Goal: Transaction & Acquisition: Purchase product/service

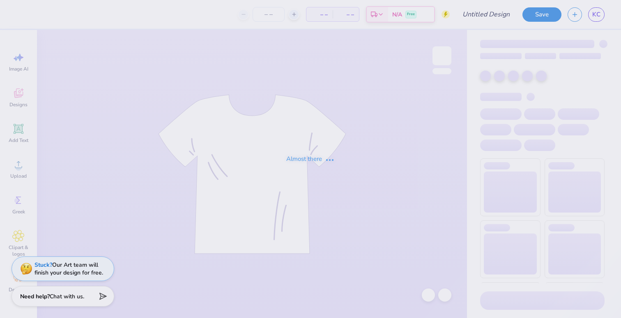
type input "Homecoming"
type input "12"
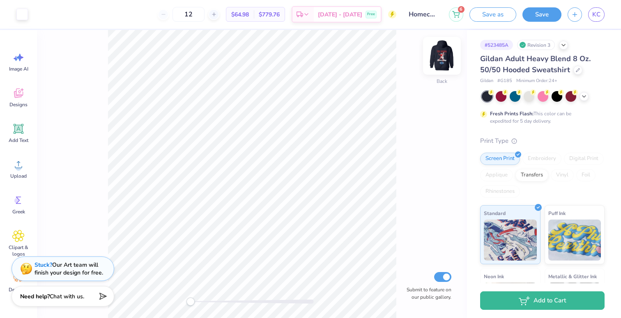
click at [451, 54] on img at bounding box center [442, 55] width 33 height 33
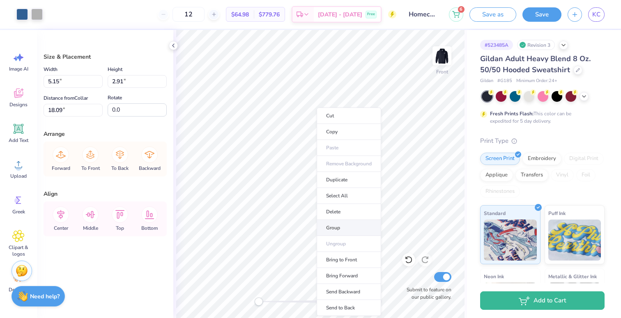
click at [342, 229] on li "Group" at bounding box center [349, 228] width 65 height 16
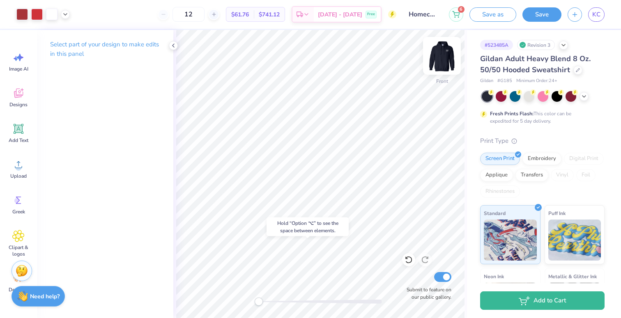
click at [441, 58] on img at bounding box center [442, 55] width 33 height 33
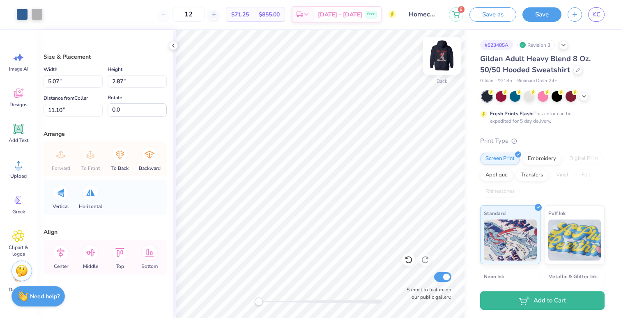
type input "3.91"
type input "2.21"
type input "7.57"
click at [443, 59] on img at bounding box center [442, 55] width 33 height 33
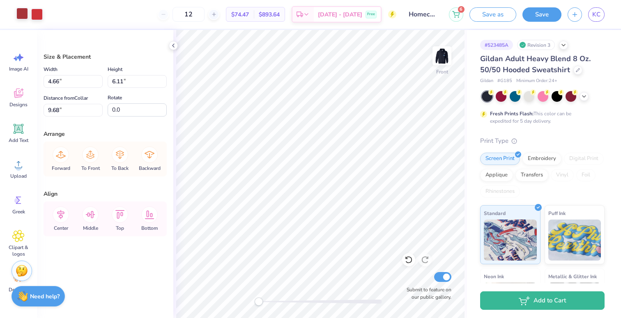
click at [23, 12] on div at bounding box center [22, 14] width 12 height 12
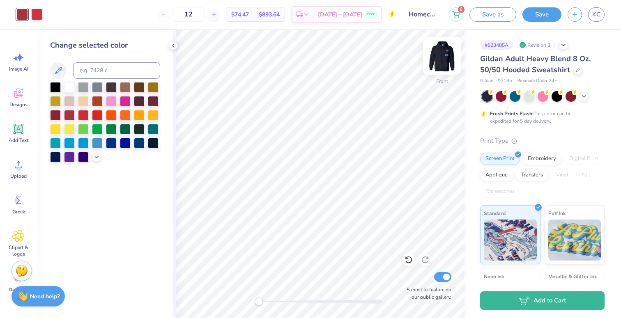
click at [444, 57] on img at bounding box center [442, 55] width 33 height 33
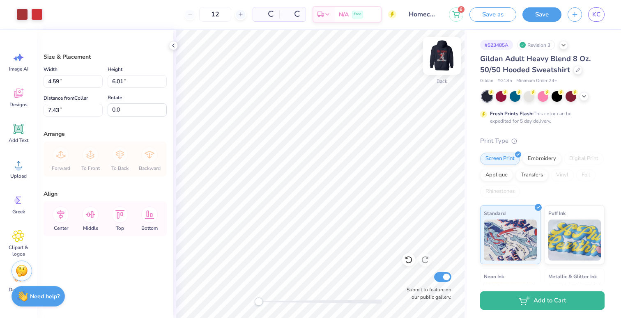
click at [443, 57] on img at bounding box center [442, 55] width 33 height 33
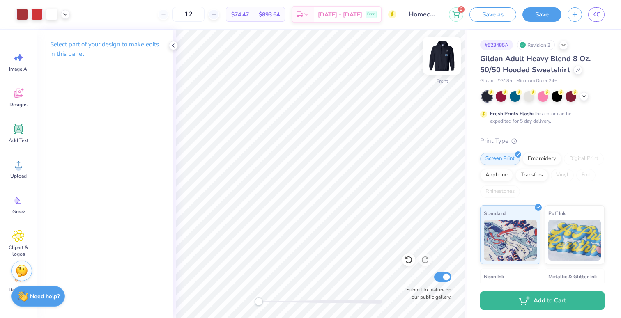
click at [444, 56] on img at bounding box center [442, 55] width 33 height 33
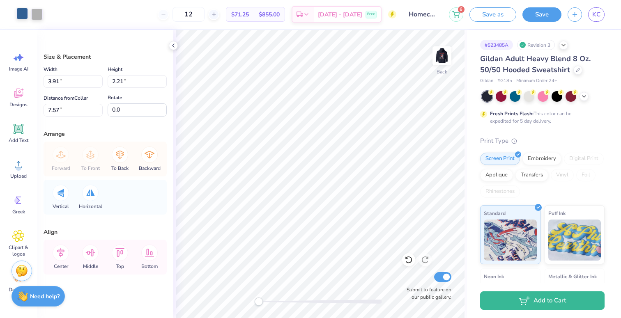
click at [20, 19] on div at bounding box center [22, 14] width 12 height 12
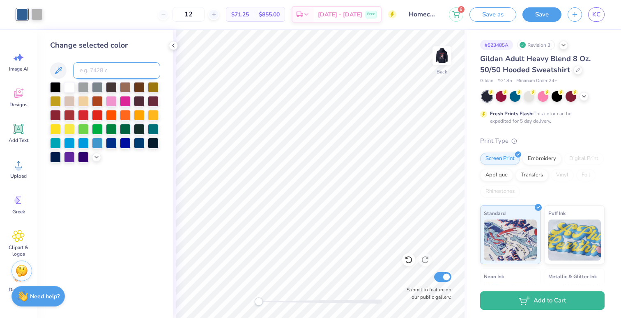
click at [98, 72] on input at bounding box center [116, 70] width 87 height 16
type input "1807"
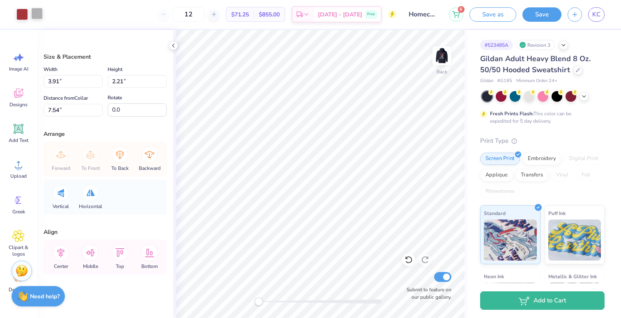
click at [37, 12] on div at bounding box center [37, 14] width 12 height 12
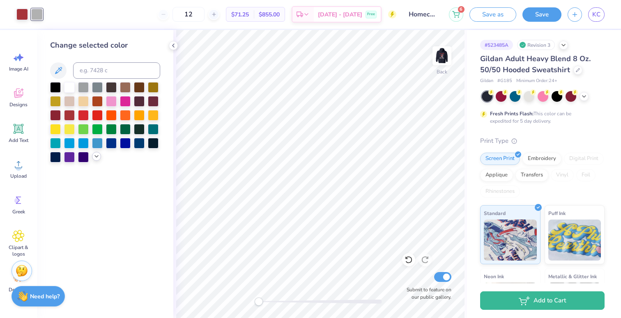
click at [95, 157] on icon at bounding box center [96, 156] width 7 height 7
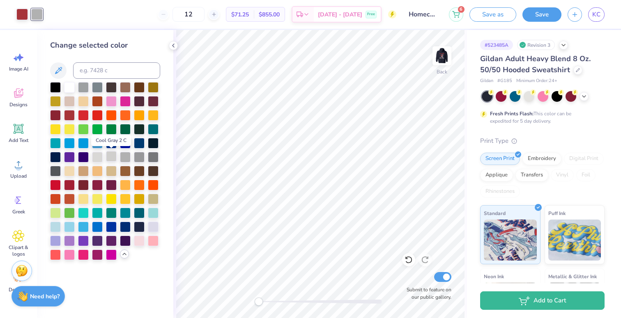
click at [115, 159] on div at bounding box center [111, 156] width 11 height 11
click at [101, 158] on div at bounding box center [97, 156] width 11 height 11
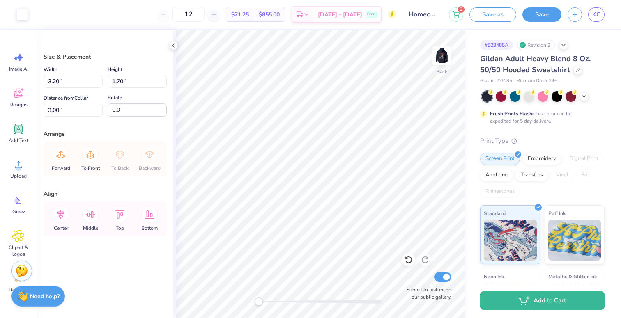
type input "9.75"
type input "3.91"
type input "2.21"
type input "7.54"
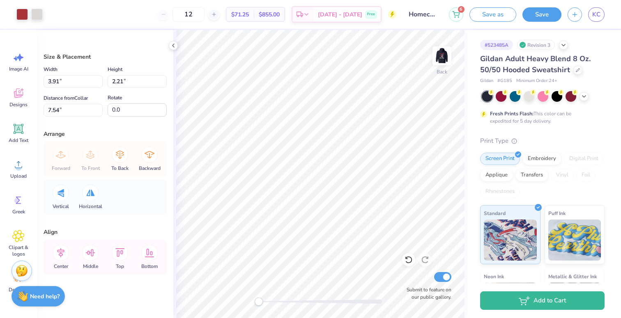
type input "2.87"
type input "1.62"
type input "2.48"
type input "-9.7"
click at [405, 263] on icon at bounding box center [409, 260] width 8 height 8
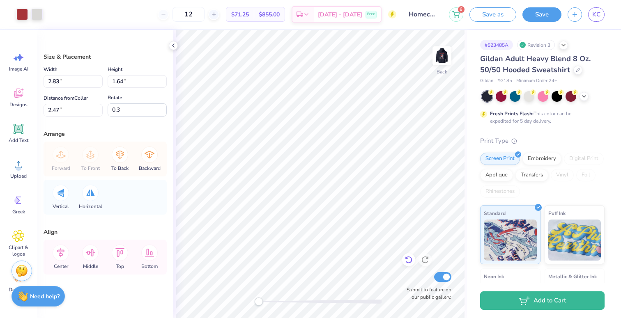
type input "-9.7"
click at [405, 263] on icon at bounding box center [409, 260] width 8 height 8
type input "2.87"
type input "1.62"
type input "2.48"
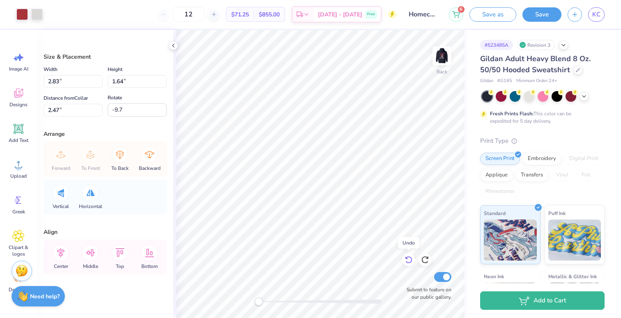
type input "0.0"
click at [405, 263] on icon at bounding box center [409, 260] width 8 height 8
type input "3.91"
type input "2.21"
type input "1.90"
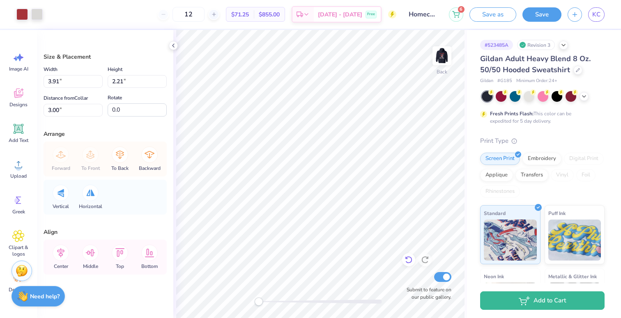
type input "3.39"
type input "1.92"
type input "3.29"
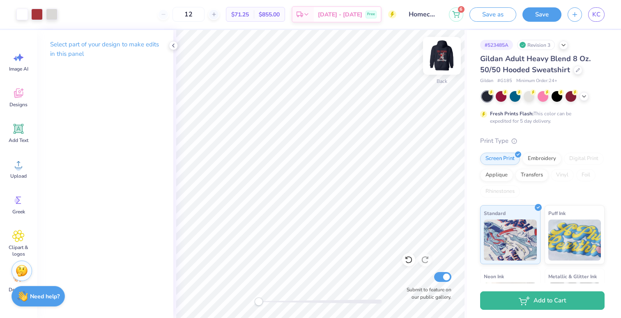
click at [442, 60] on img at bounding box center [442, 55] width 33 height 33
click at [19, 123] on icon at bounding box center [18, 129] width 12 height 12
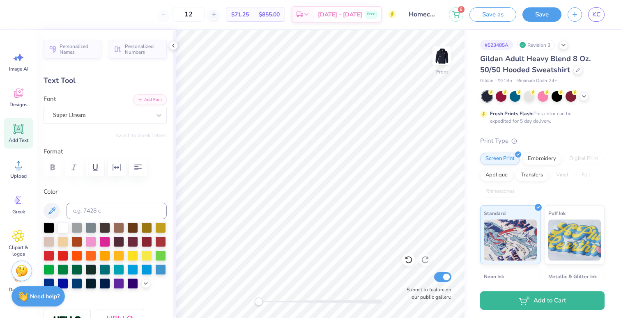
type textarea "ISU"
type input "4.18"
type input "1.98"
type input "15.01"
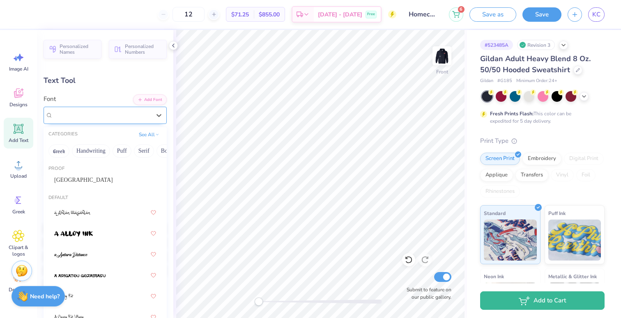
click at [69, 118] on div "Super Dream" at bounding box center [101, 115] width 99 height 13
click at [83, 177] on span "Brown College" at bounding box center [83, 180] width 59 height 9
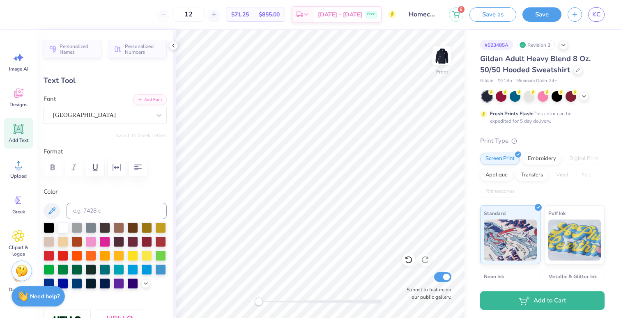
type input "5.39"
type input "3.47"
type input "18.13"
click at [113, 122] on div "Brown College" at bounding box center [105, 115] width 123 height 17
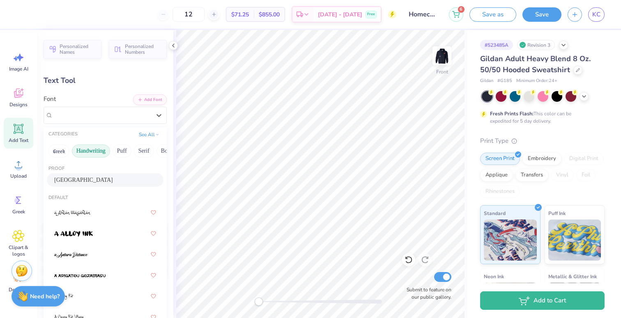
click at [91, 151] on button "Handwriting" at bounding box center [91, 151] width 38 height 13
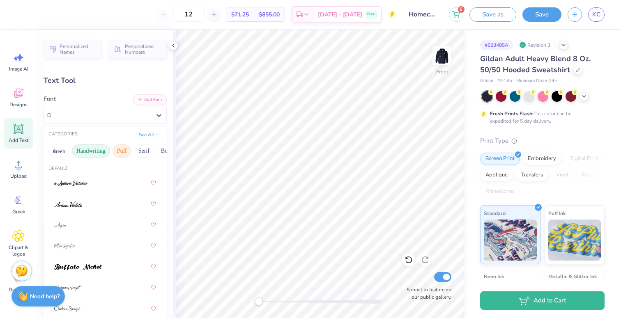
click at [118, 150] on button "Puff" at bounding box center [122, 151] width 19 height 13
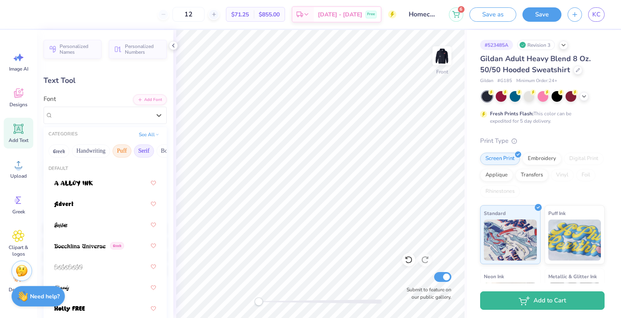
click at [136, 150] on button "Serif" at bounding box center [144, 151] width 20 height 13
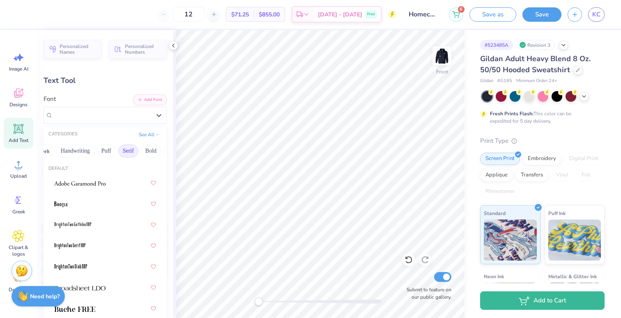
scroll to position [0, 21]
click at [89, 205] on div at bounding box center [105, 204] width 102 height 15
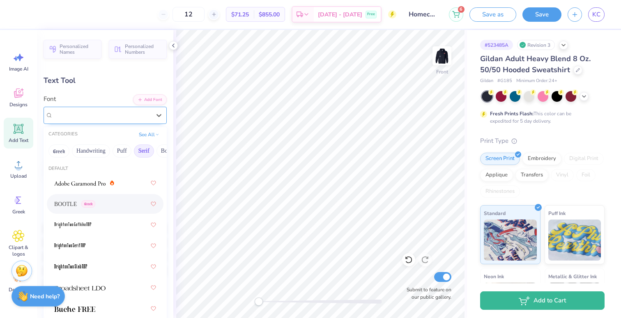
click at [70, 114] on div "BOOTLE Greek" at bounding box center [101, 115] width 99 height 13
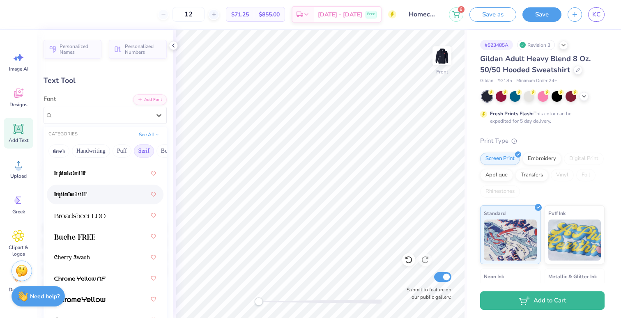
scroll to position [74, 0]
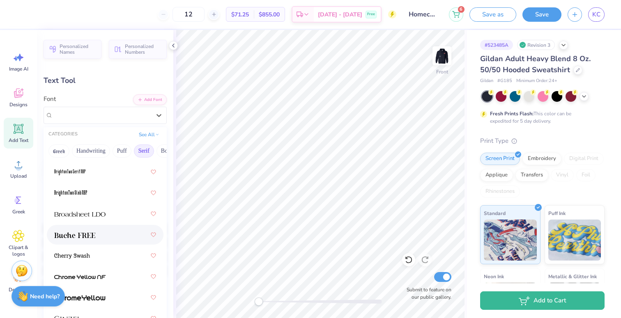
click at [81, 239] on span at bounding box center [74, 235] width 41 height 9
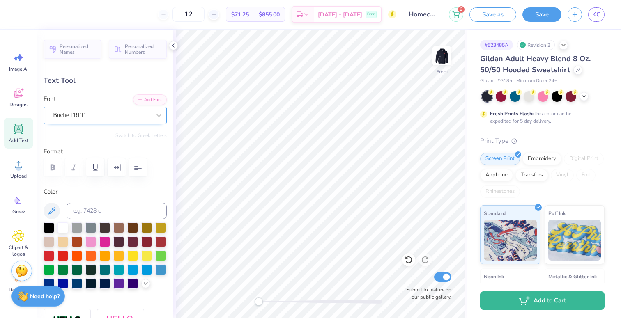
click at [83, 116] on div "Buche FREE" at bounding box center [101, 115] width 99 height 13
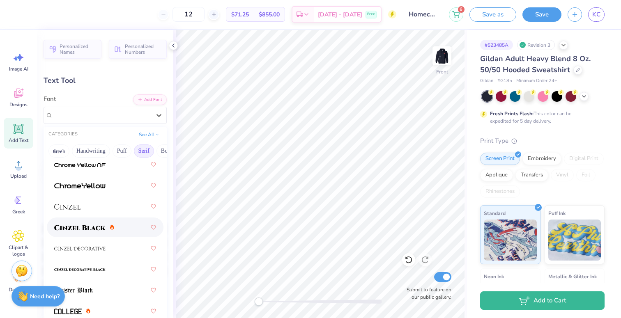
scroll to position [194, 0]
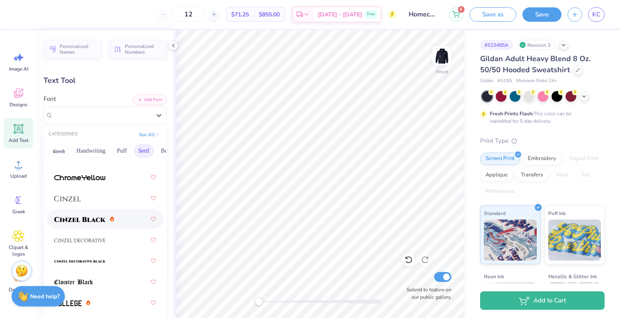
click at [85, 219] on img at bounding box center [79, 220] width 51 height 6
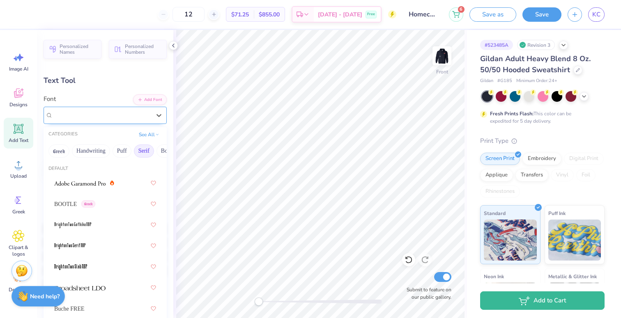
click at [85, 112] on div "Cinzel Black (Black)" at bounding box center [101, 115] width 99 height 13
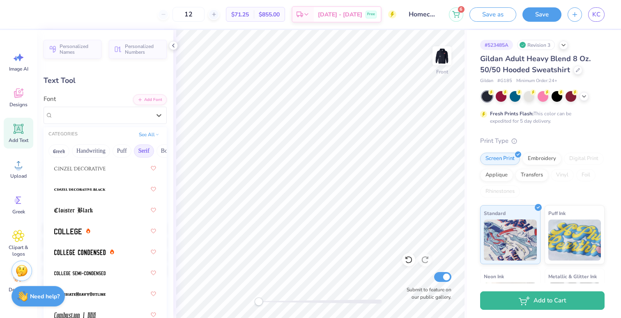
scroll to position [273, 0]
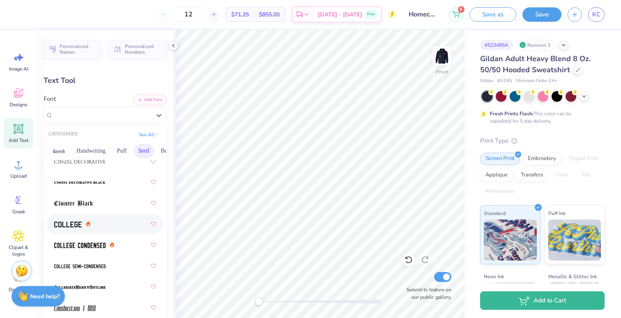
click at [71, 222] on img at bounding box center [68, 225] width 28 height 6
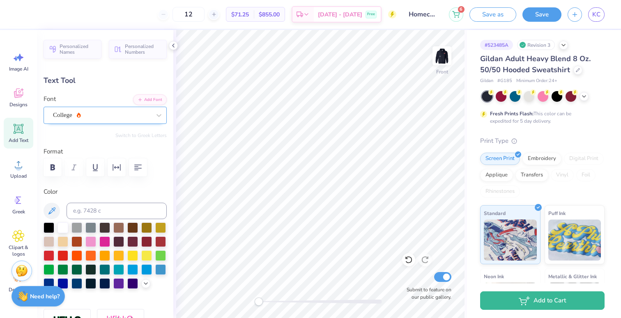
click at [66, 117] on div "College" at bounding box center [101, 115] width 99 height 13
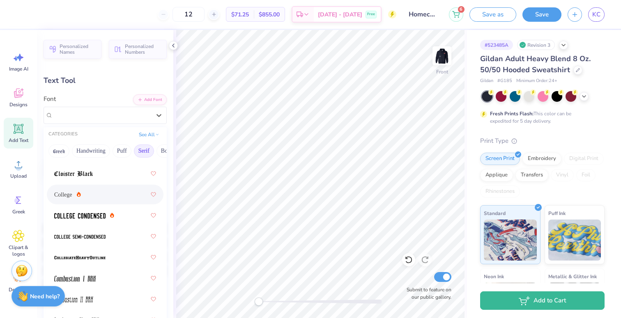
scroll to position [312, 0]
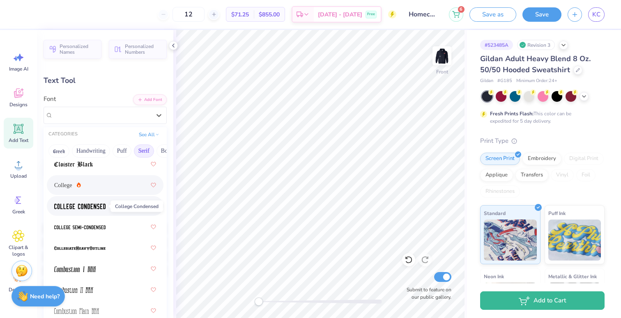
click at [79, 208] on img at bounding box center [79, 207] width 51 height 6
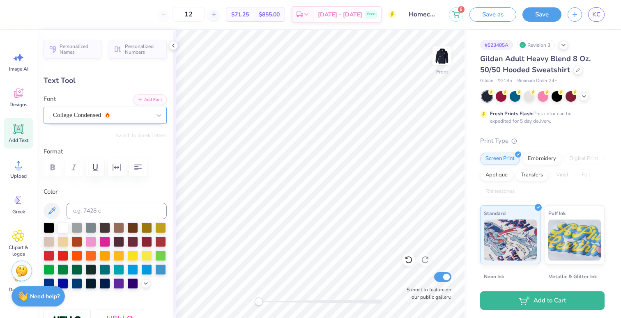
click at [62, 114] on div "College Condensed" at bounding box center [101, 115] width 99 height 13
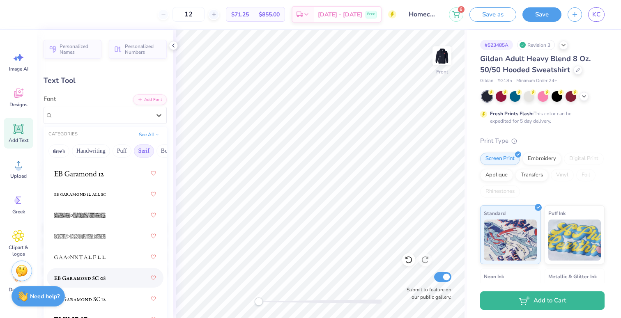
scroll to position [782, 0]
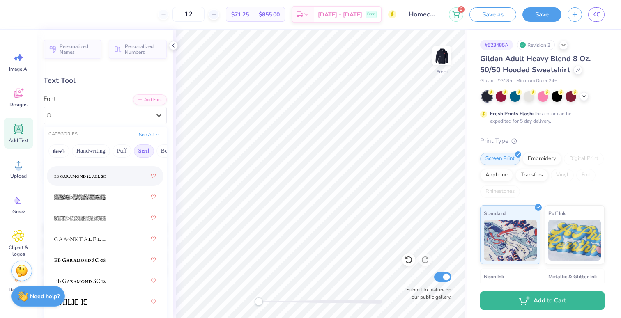
click at [91, 172] on span at bounding box center [79, 176] width 51 height 9
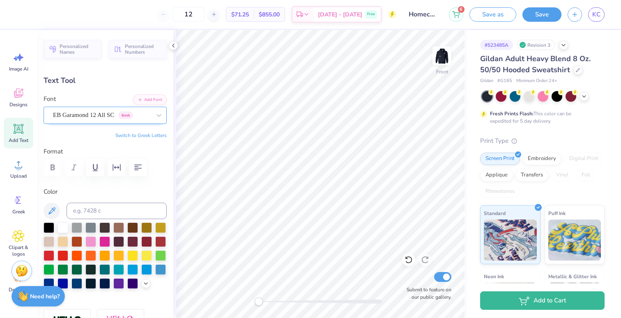
click at [81, 118] on div "EB Garamond 12 All SC Greek" at bounding box center [101, 115] width 99 height 13
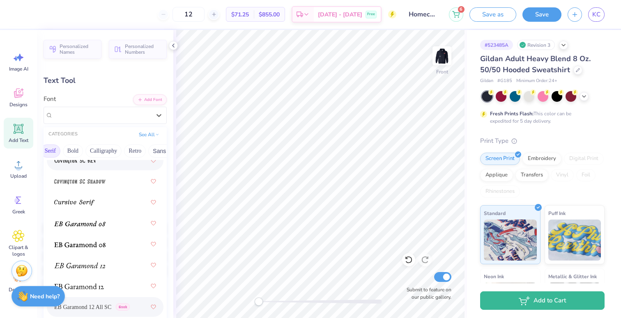
scroll to position [0, 96]
click at [73, 153] on button "Bold" at bounding box center [71, 151] width 20 height 13
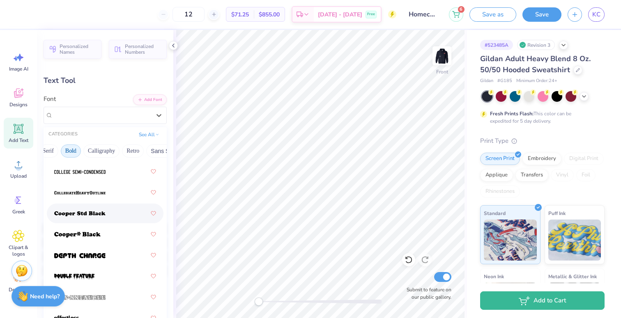
scroll to position [163, 0]
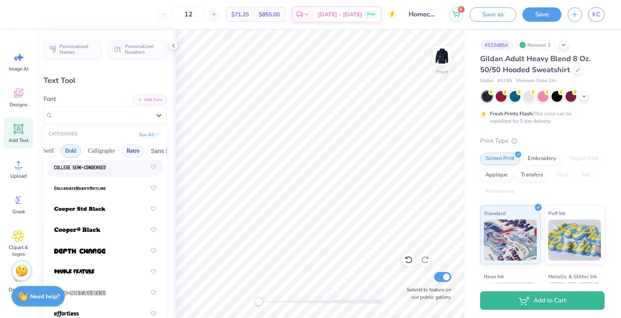
click at [136, 151] on button "Retro" at bounding box center [133, 151] width 22 height 13
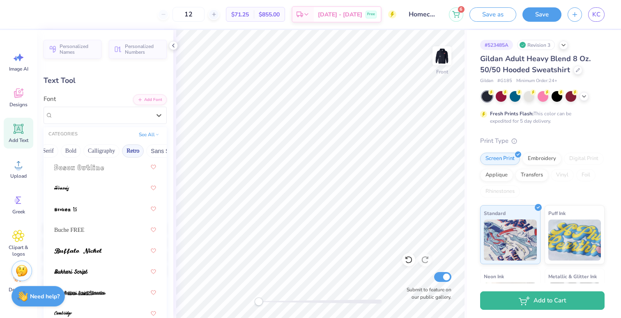
scroll to position [519, 0]
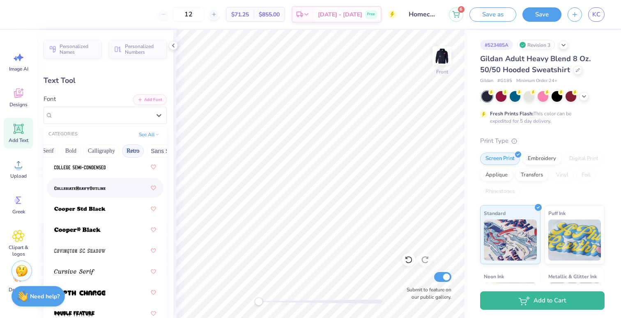
click at [96, 194] on div at bounding box center [105, 188] width 102 height 15
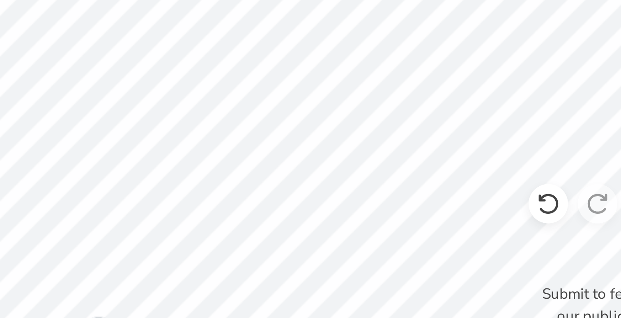
type input "7.54"
type input "3.68"
type input "21.31"
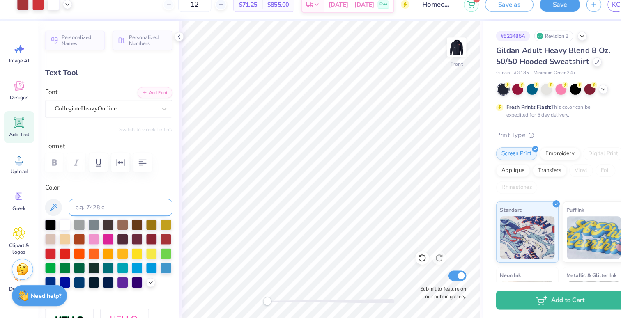
scroll to position [0, 0]
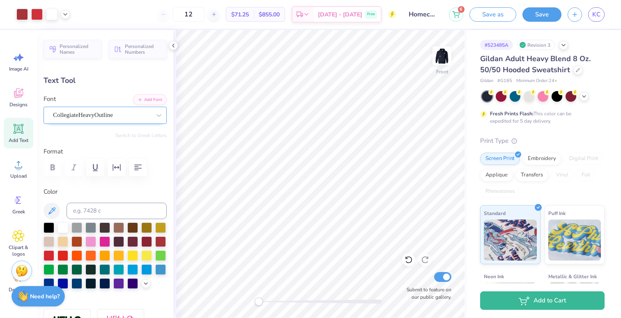
click at [118, 117] on div "CollegiateHeavyOutline" at bounding box center [101, 115] width 99 height 13
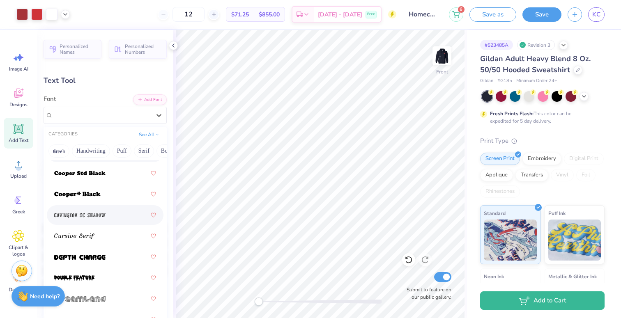
scroll to position [549, 0]
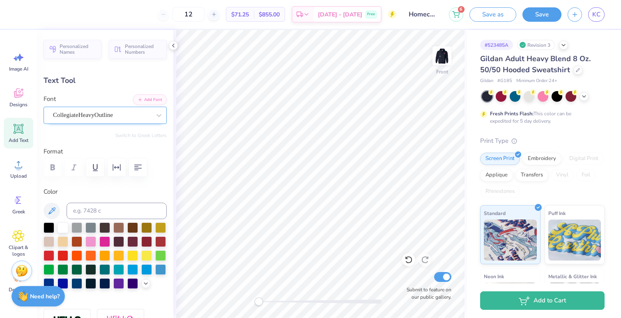
click at [137, 113] on div "CollegiateHeavyOutline" at bounding box center [101, 115] width 99 height 13
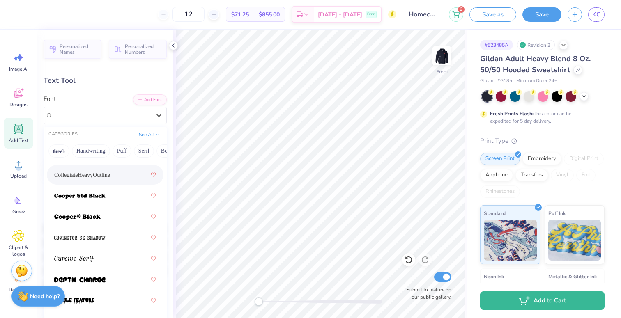
scroll to position [536, 0]
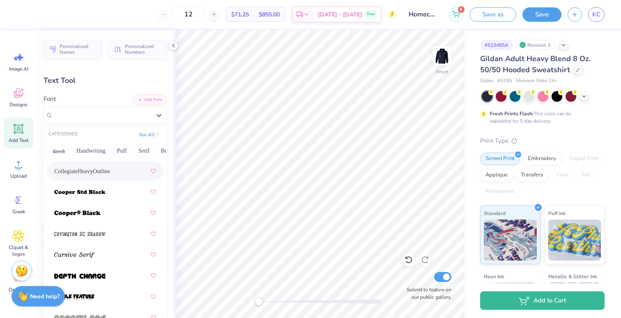
click at [157, 171] on div "CollegiateHeavyOutline" at bounding box center [105, 171] width 117 height 20
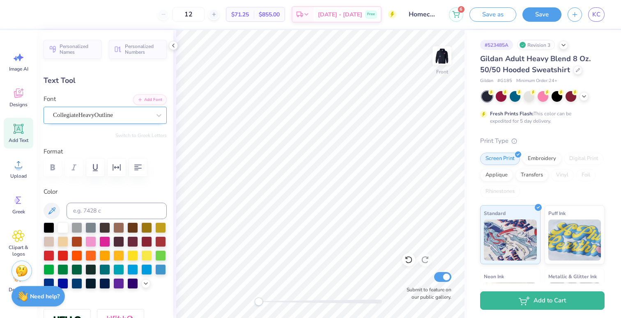
click at [128, 113] on div "CollegiateHeavyOutline" at bounding box center [101, 115] width 99 height 13
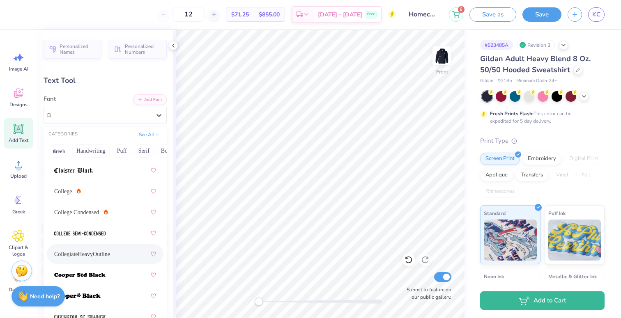
scroll to position [459, 0]
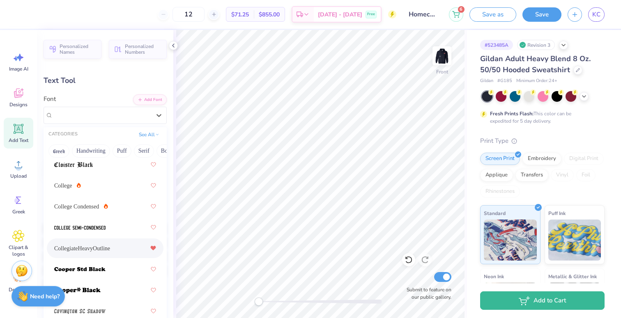
click at [154, 247] on icon at bounding box center [153, 249] width 5 height 4
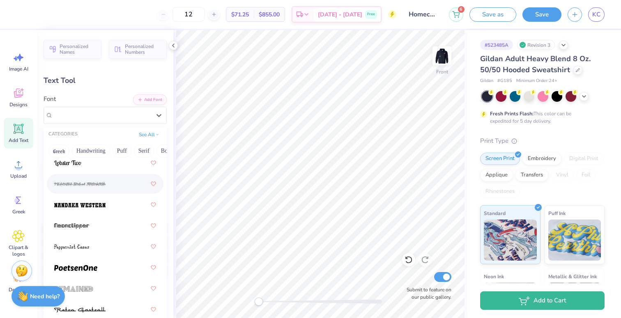
scroll to position [1406, 0]
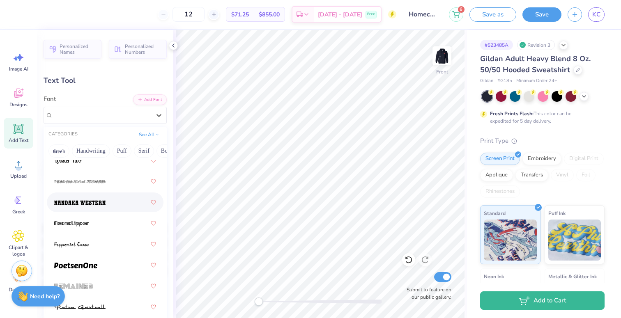
click at [99, 203] on img at bounding box center [79, 203] width 51 height 6
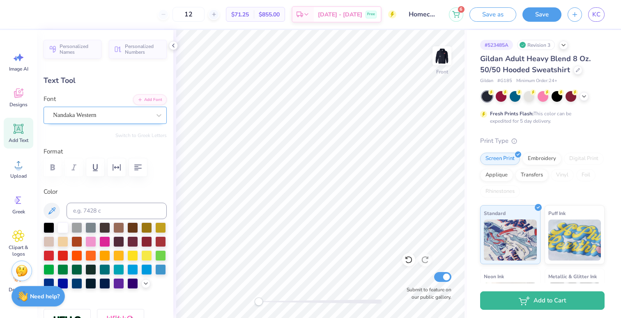
click at [75, 118] on div "Nandaka Western" at bounding box center [101, 115] width 99 height 13
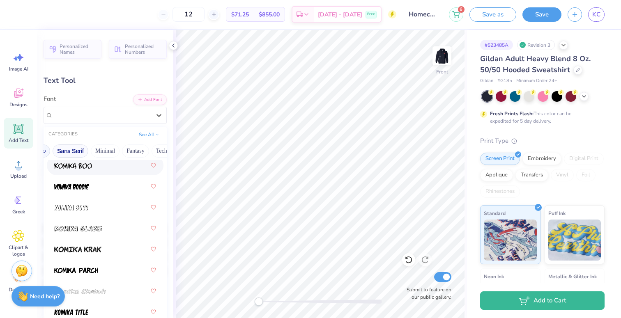
scroll to position [0, 197]
click at [76, 150] on button "Sans Serif" at bounding box center [63, 151] width 36 height 13
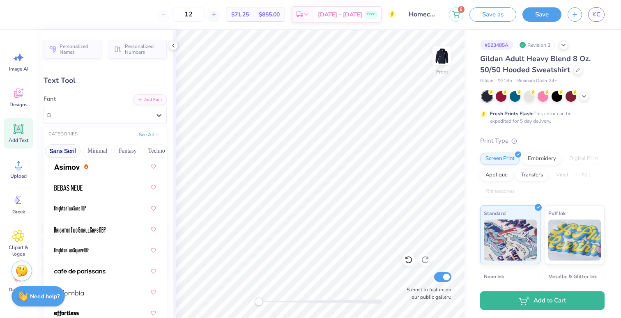
scroll to position [0, 0]
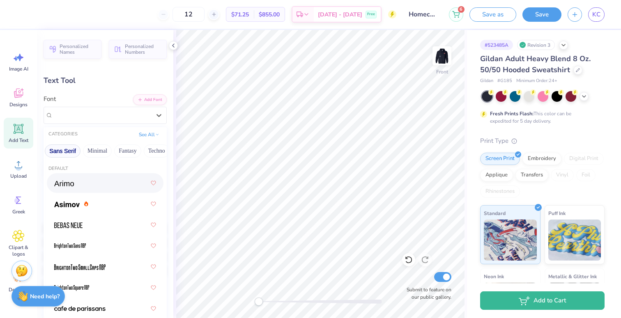
click at [72, 152] on button "Sans Serif" at bounding box center [63, 151] width 36 height 13
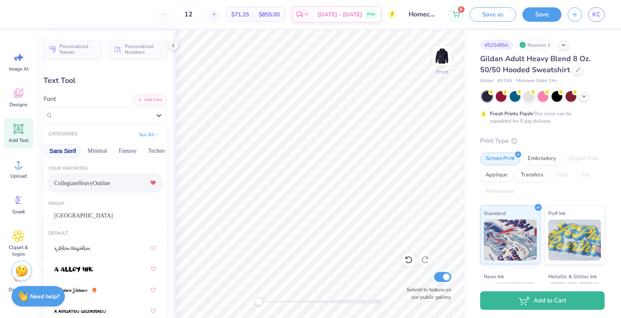
click at [76, 148] on button "Sans Serif" at bounding box center [63, 151] width 36 height 13
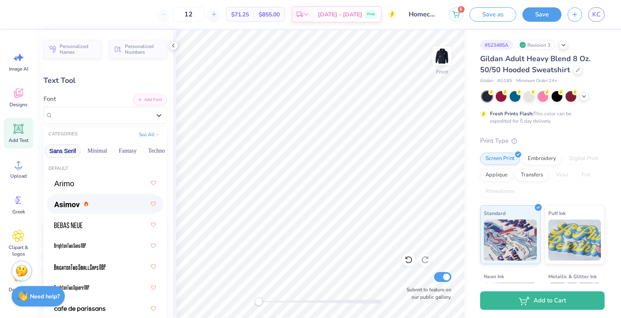
click at [102, 211] on div at bounding box center [105, 204] width 102 height 15
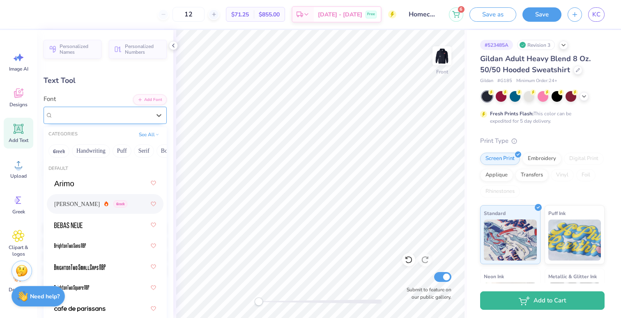
click at [72, 118] on div "Asimov Greek" at bounding box center [101, 115] width 99 height 13
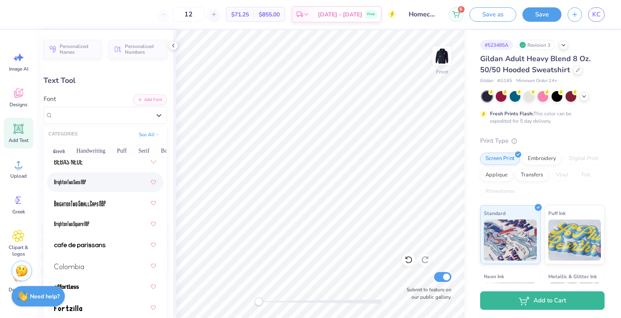
scroll to position [62, 0]
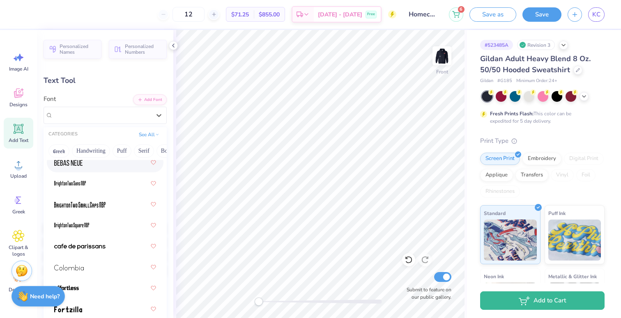
click at [90, 162] on div at bounding box center [105, 162] width 102 height 15
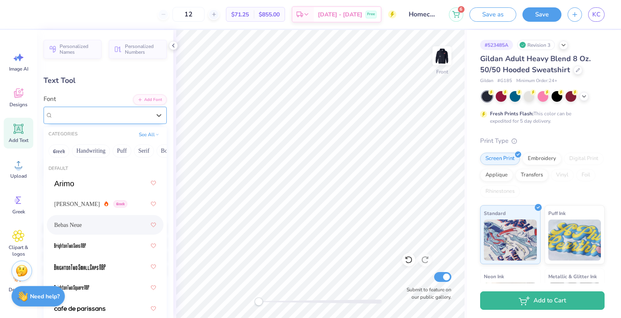
click at [69, 119] on div "Bebas Neue" at bounding box center [101, 115] width 99 height 13
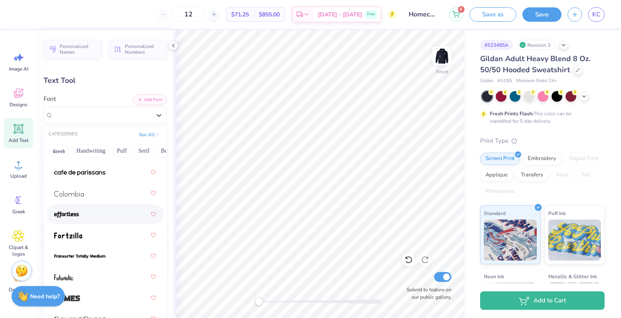
scroll to position [143, 0]
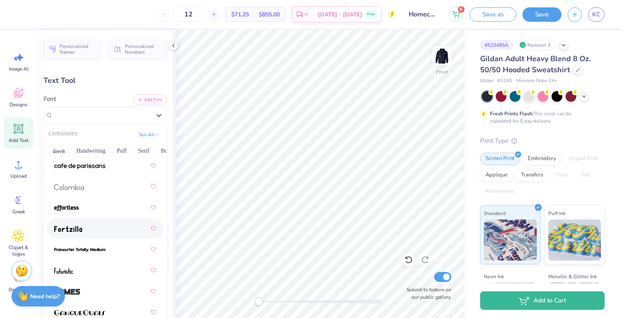
click at [82, 227] on div at bounding box center [105, 228] width 102 height 15
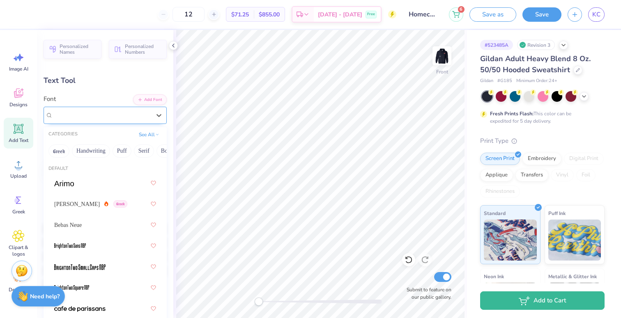
click at [82, 118] on div "Fortzilla" at bounding box center [101, 115] width 99 height 13
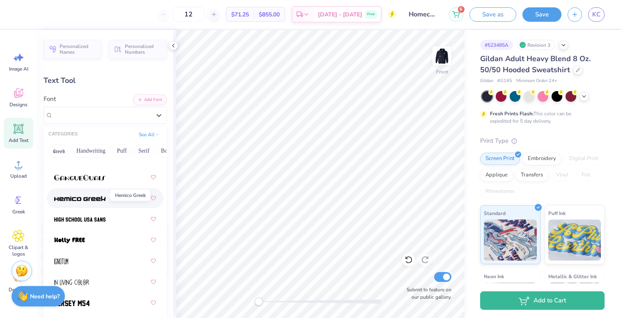
scroll to position [288, 0]
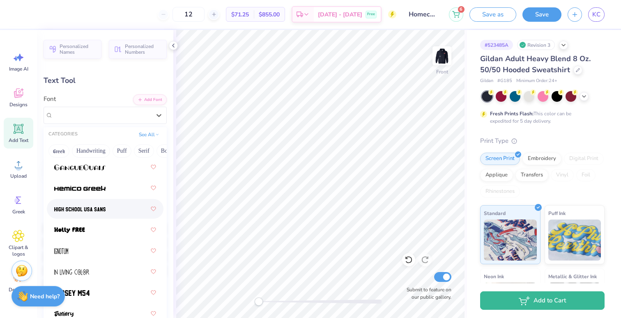
click at [91, 209] on img at bounding box center [79, 210] width 51 height 6
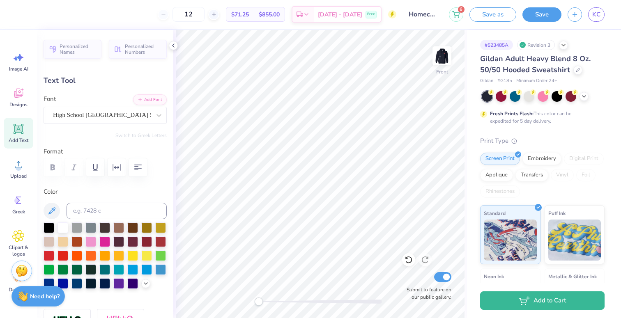
type input "6.41"
type input "3.92"
type input "21.21"
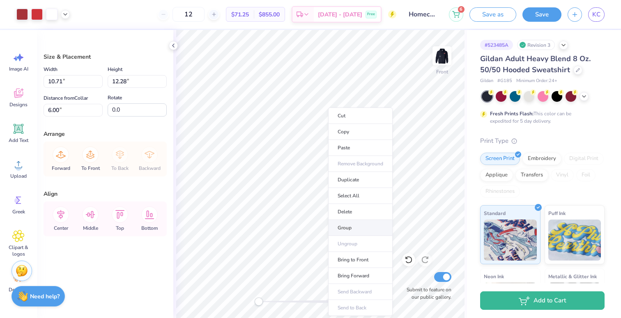
click at [352, 230] on li "Group" at bounding box center [360, 228] width 65 height 16
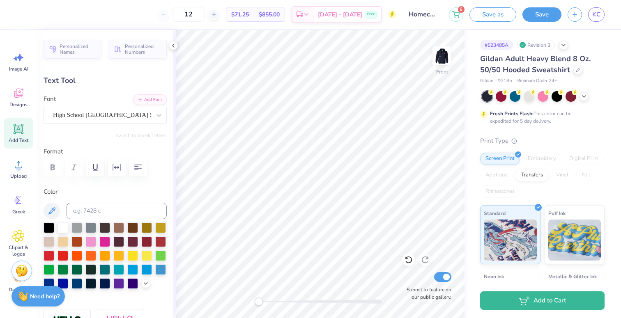
type input "9.71"
type input "5.95"
type input "8.68"
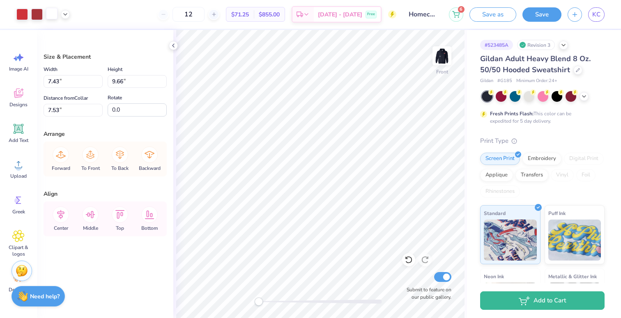
click at [52, 16] on div at bounding box center [52, 14] width 12 height 12
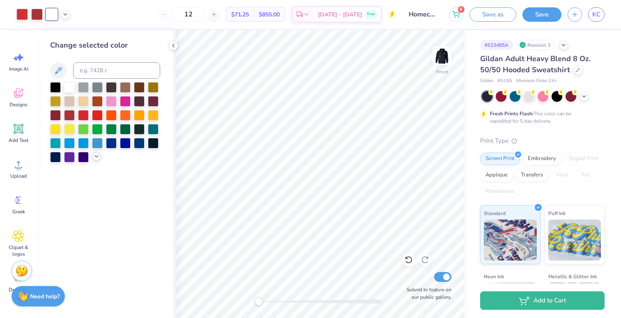
click at [97, 159] on icon at bounding box center [96, 156] width 7 height 7
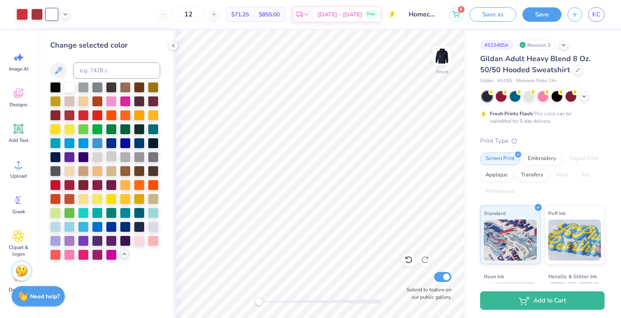
click at [111, 157] on div at bounding box center [111, 156] width 11 height 11
click at [99, 157] on div at bounding box center [97, 156] width 11 height 11
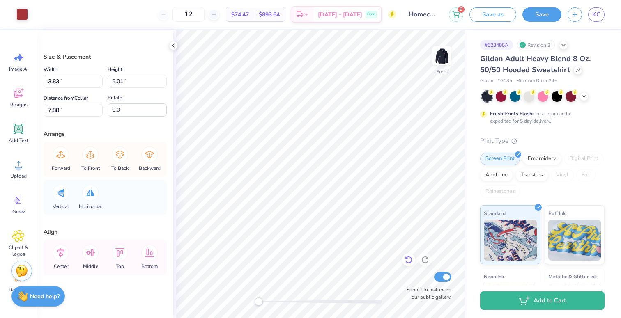
click at [408, 258] on icon at bounding box center [409, 260] width 8 height 8
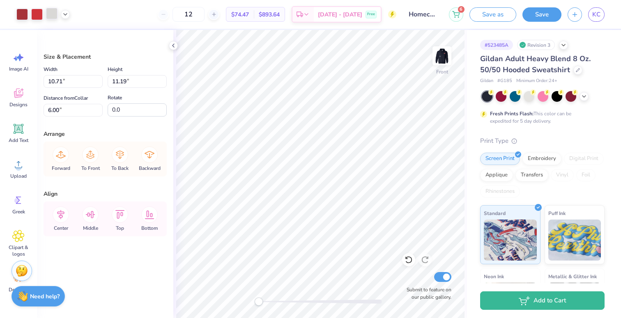
click at [50, 14] on div at bounding box center [52, 14] width 12 height 12
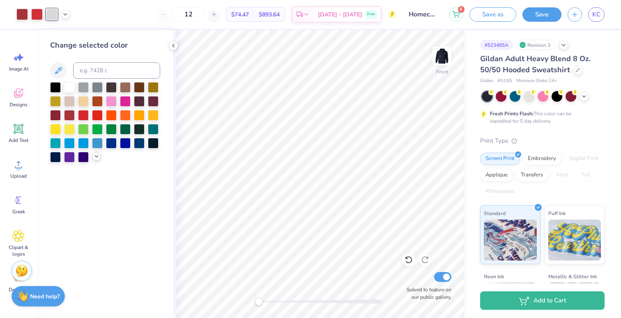
click at [97, 157] on icon at bounding box center [96, 156] width 7 height 7
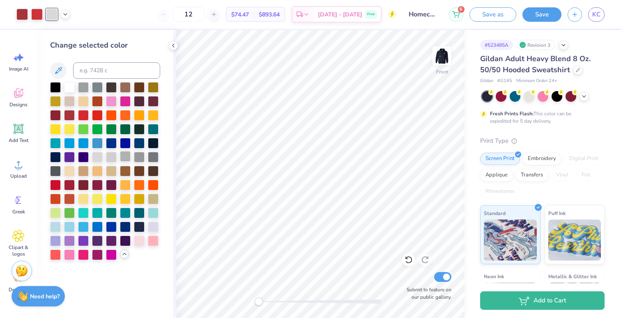
click at [129, 159] on div at bounding box center [125, 156] width 11 height 11
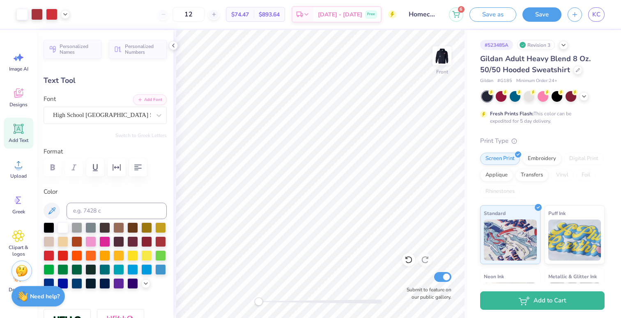
type input "8.58"
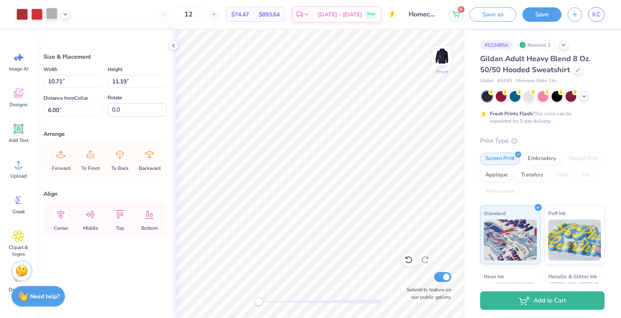
click at [52, 16] on div at bounding box center [52, 14] width 12 height 12
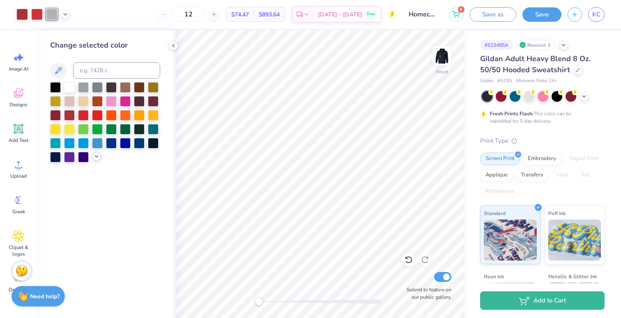
click at [93, 157] on icon at bounding box center [96, 156] width 7 height 7
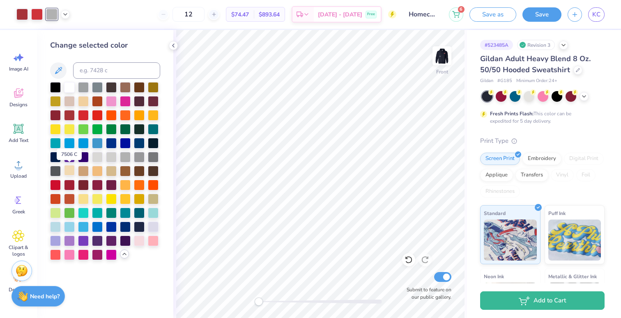
click at [71, 171] on div at bounding box center [69, 170] width 11 height 11
click at [67, 101] on div at bounding box center [69, 100] width 11 height 11
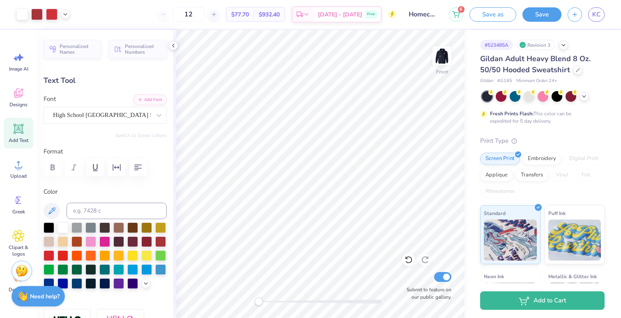
type input "7.89"
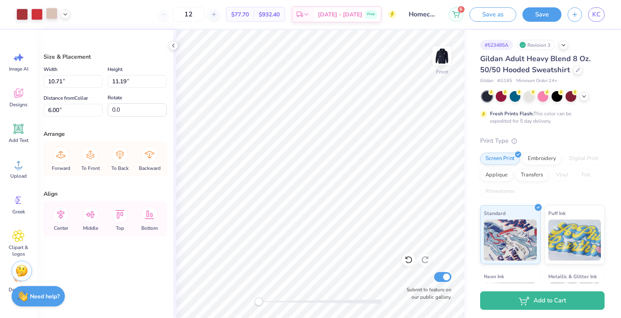
click at [49, 14] on div at bounding box center [52, 14] width 12 height 12
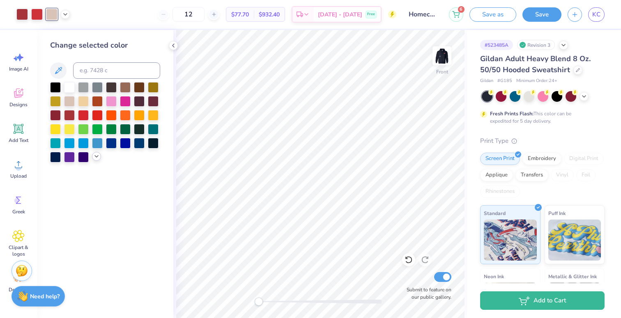
click at [96, 157] on polyline at bounding box center [96, 157] width 3 height 2
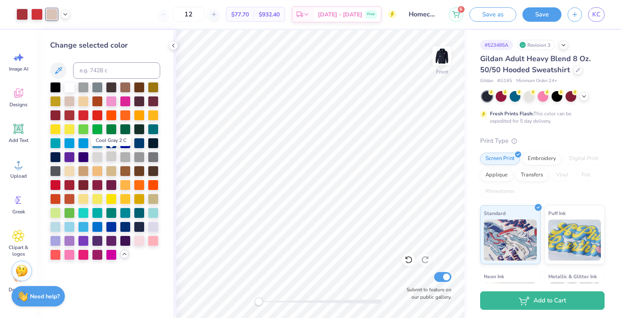
click at [111, 157] on div at bounding box center [111, 156] width 11 height 11
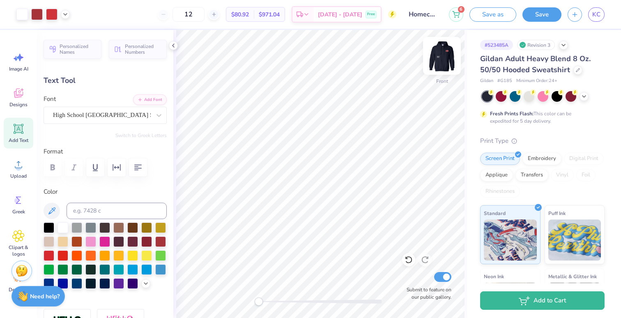
click at [442, 58] on img at bounding box center [442, 55] width 33 height 33
type input "2.60"
type input "1.70"
type input "9.75"
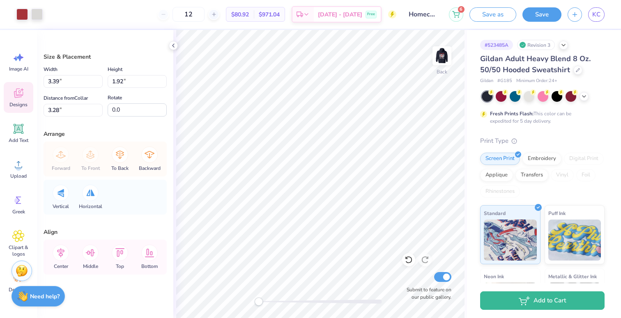
click at [14, 95] on icon at bounding box center [18, 93] width 9 height 9
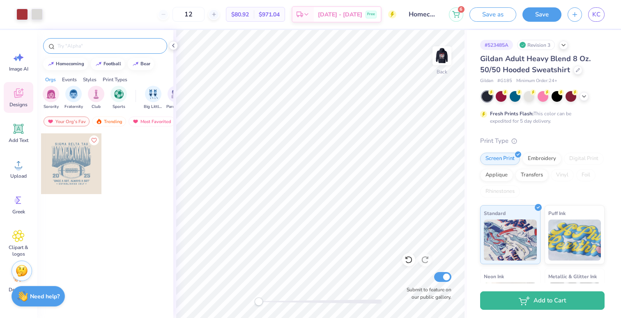
click at [69, 44] on input "text" at bounding box center [109, 46] width 105 height 8
type input "football"
click at [105, 65] on div "football" at bounding box center [113, 63] width 18 height 5
click at [115, 121] on div "Trending" at bounding box center [109, 122] width 34 height 10
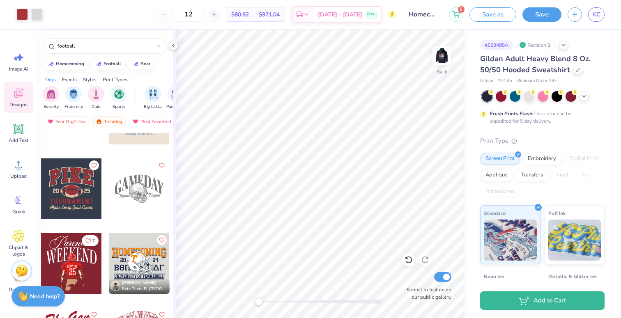
scroll to position [502, 0]
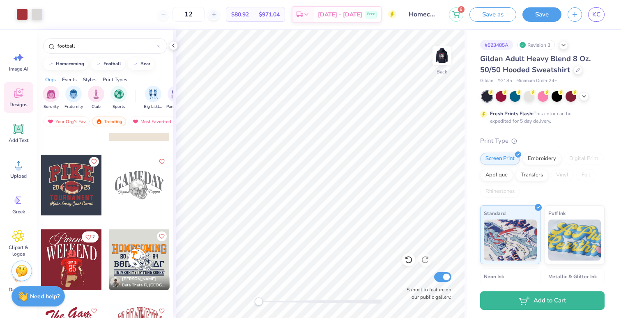
click at [73, 190] on div at bounding box center [71, 185] width 61 height 61
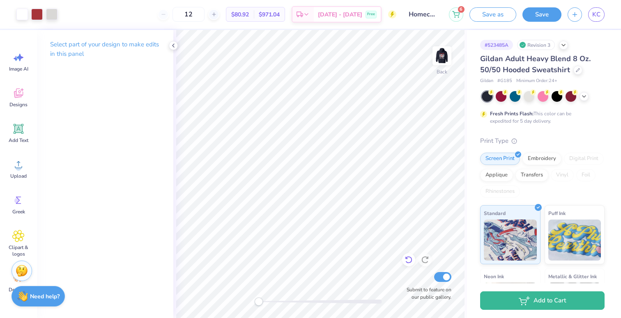
click at [407, 261] on icon at bounding box center [409, 260] width 8 height 8
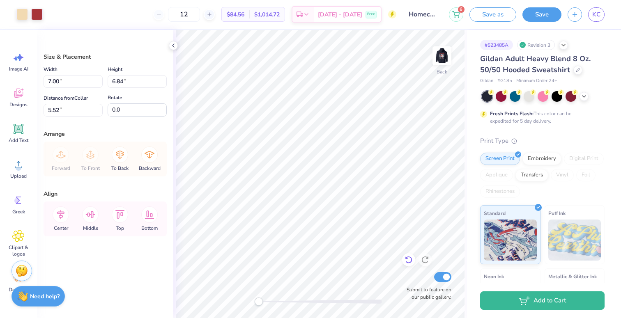
type input "7.00"
type input "6.84"
type input "1.50"
type input "0.51"
type input "0.26"
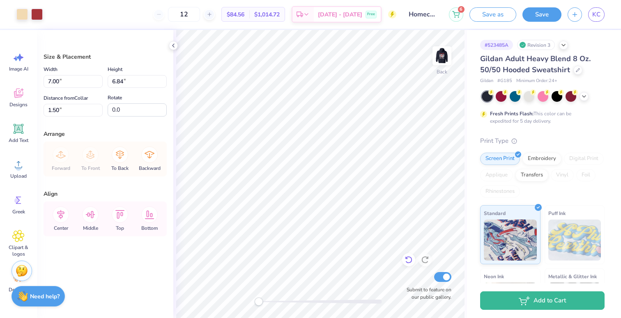
type input "9.75"
click at [304, 230] on li "Group" at bounding box center [310, 228] width 65 height 16
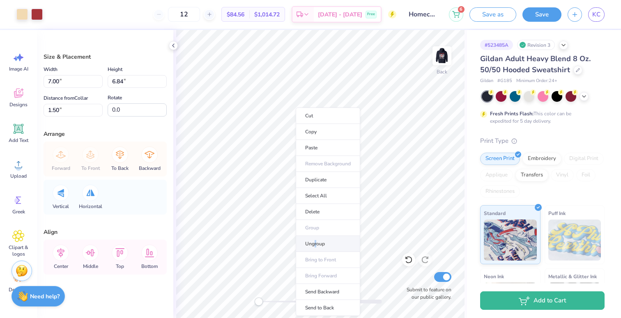
click at [316, 245] on li "Ungroup" at bounding box center [328, 244] width 65 height 16
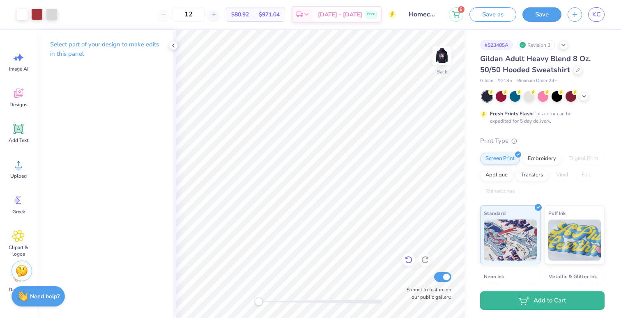
click at [408, 266] on div at bounding box center [408, 260] width 13 height 13
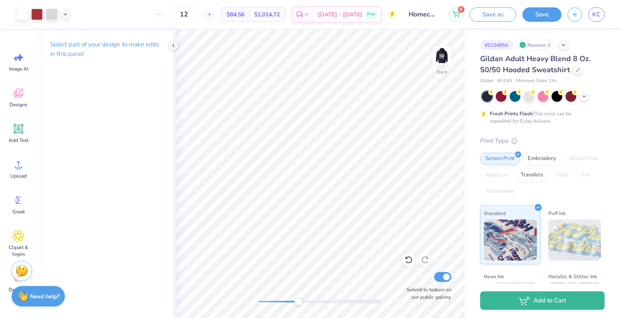
click at [298, 304] on div "Accessibility label" at bounding box center [298, 302] width 8 height 8
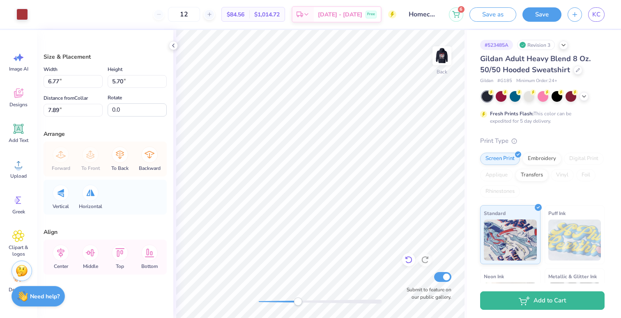
click at [408, 264] on div at bounding box center [408, 260] width 13 height 13
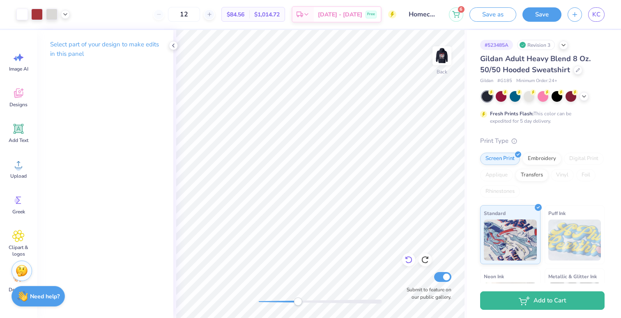
click at [408, 260] on icon at bounding box center [409, 260] width 8 height 8
click at [409, 261] on icon at bounding box center [409, 260] width 8 height 8
click at [409, 260] on icon at bounding box center [409, 260] width 8 height 8
click at [311, 300] on div at bounding box center [320, 302] width 123 height 4
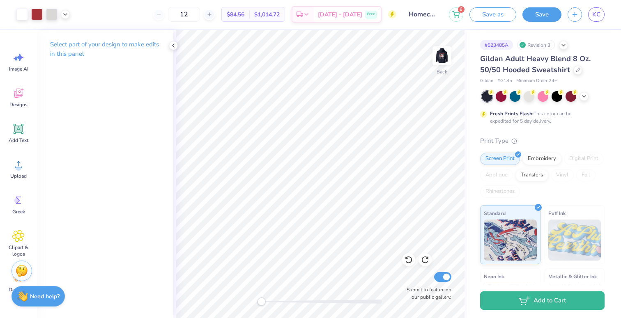
drag, startPoint x: 310, startPoint y: 302, endPoint x: 260, endPoint y: 303, distance: 50.1
click at [260, 303] on div "Accessibility label" at bounding box center [261, 302] width 8 height 8
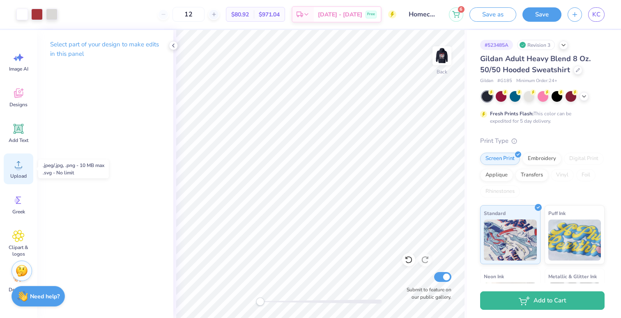
click at [18, 167] on circle at bounding box center [19, 168] width 6 height 6
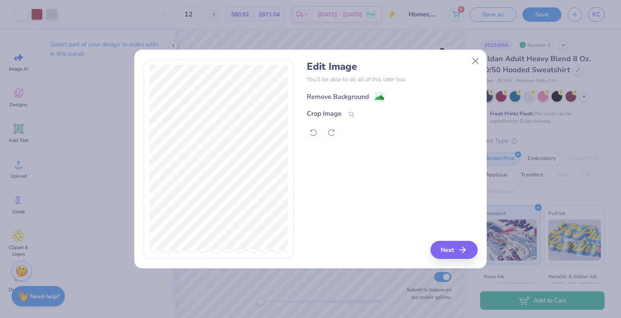
click at [366, 93] on div "Remove Background" at bounding box center [338, 97] width 62 height 10
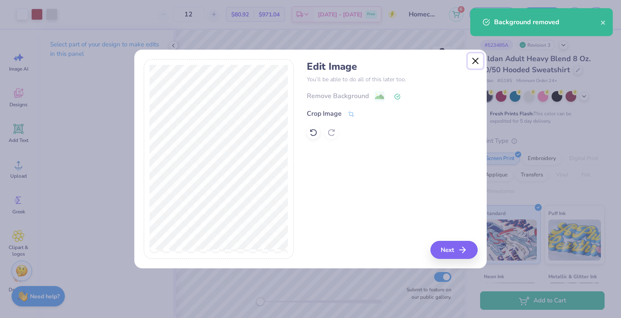
click at [475, 58] on button "Close" at bounding box center [476, 61] width 16 height 16
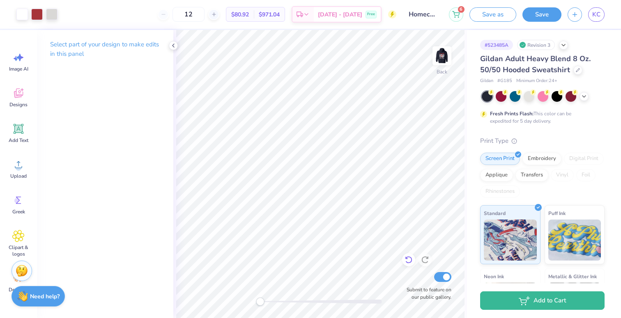
click at [403, 259] on div at bounding box center [408, 260] width 13 height 13
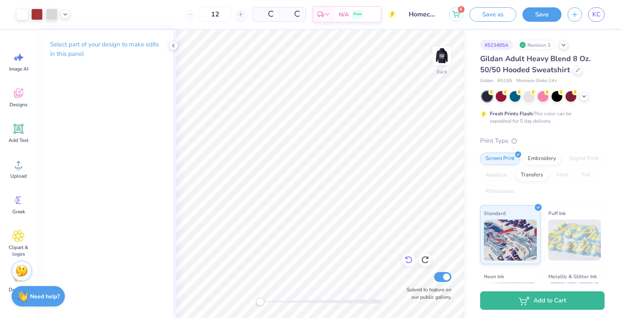
click at [406, 260] on icon at bounding box center [409, 260] width 8 height 8
drag, startPoint x: 354, startPoint y: 304, endPoint x: 331, endPoint y: 304, distance: 22.6
click at [331, 304] on div "Accessibility label" at bounding box center [335, 302] width 8 height 8
drag, startPoint x: 332, startPoint y: 303, endPoint x: 265, endPoint y: 300, distance: 66.3
click at [265, 300] on div "Accessibility label" at bounding box center [265, 302] width 8 height 8
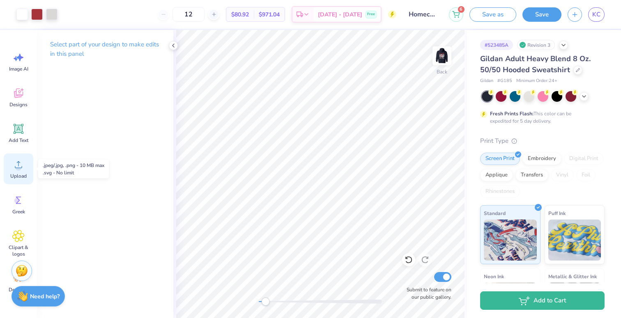
click at [18, 166] on icon at bounding box center [18, 164] width 7 height 7
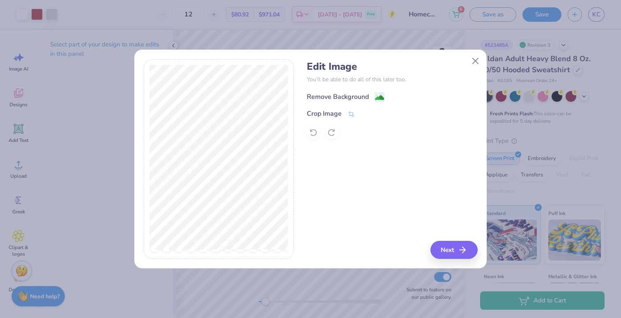
click at [318, 97] on div "Remove Background" at bounding box center [338, 97] width 62 height 10
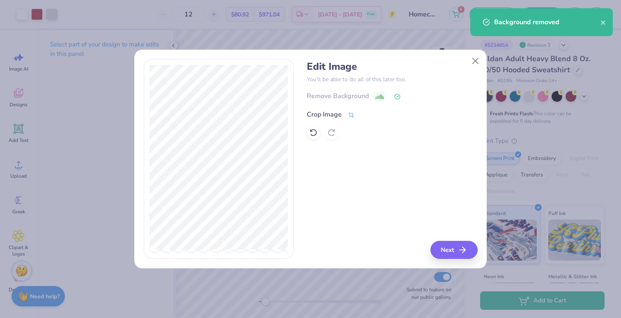
click at [325, 115] on div "Crop Image" at bounding box center [324, 115] width 35 height 10
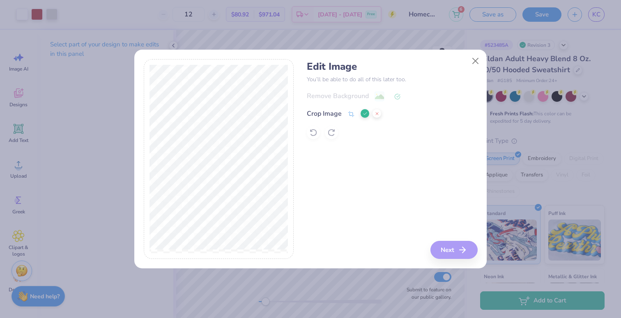
click at [363, 112] on icon at bounding box center [365, 113] width 5 height 5
click at [459, 246] on button "Next" at bounding box center [455, 250] width 47 height 18
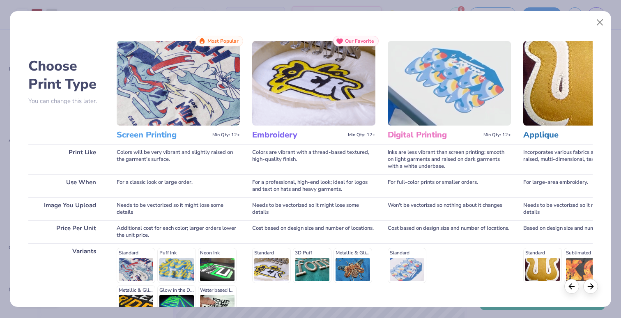
scroll to position [91, 0]
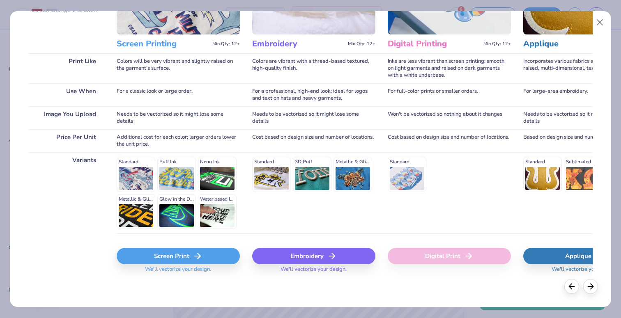
click at [166, 257] on div "Screen Print" at bounding box center [178, 256] width 123 height 16
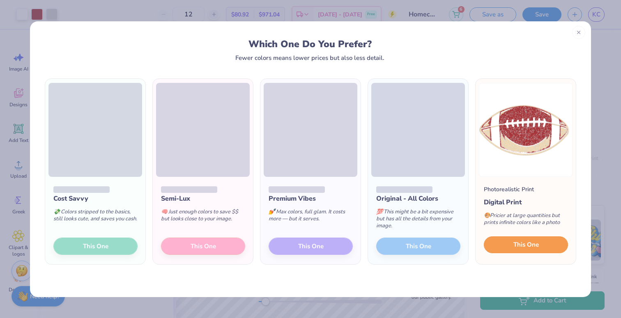
click at [516, 244] on span "This One" at bounding box center [526, 244] width 25 height 9
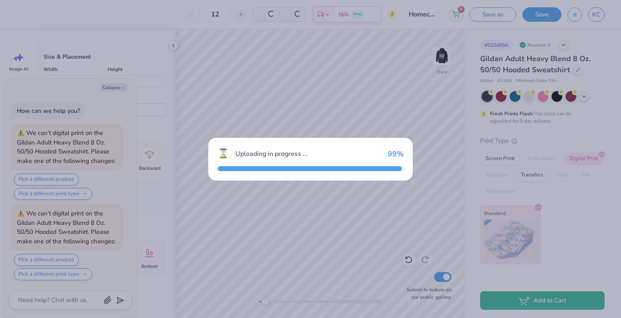
scroll to position [73, 0]
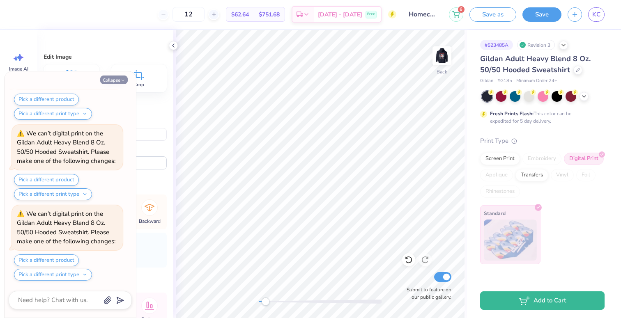
click at [111, 82] on button "Collapse" at bounding box center [114, 80] width 28 height 9
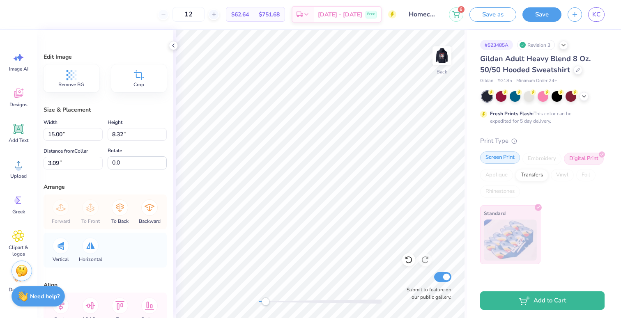
click at [492, 159] on div "Screen Print" at bounding box center [500, 158] width 40 height 12
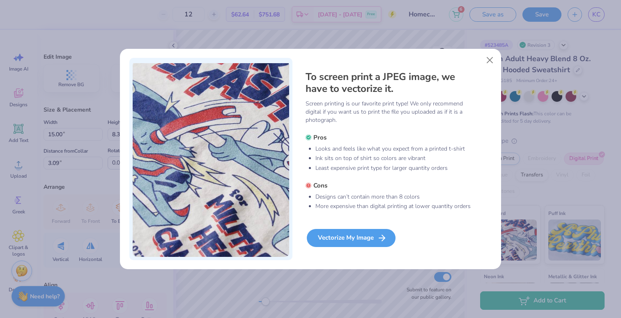
click at [346, 240] on div "Vectorize My Image" at bounding box center [351, 238] width 89 height 18
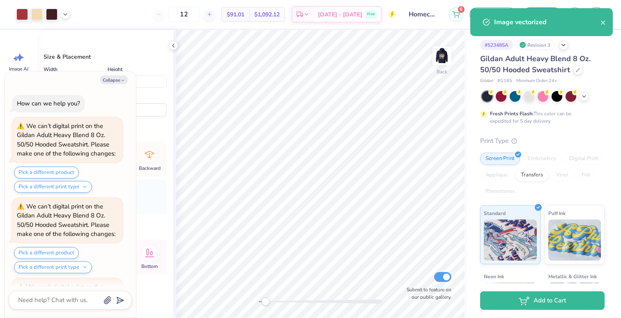
scroll to position [141, 0]
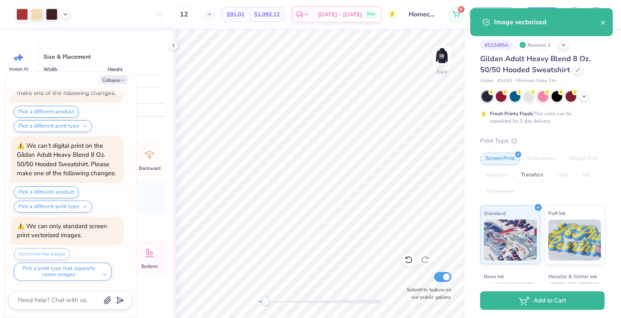
type textarea "x"
type input "9.52"
type input "5.33"
type textarea "x"
type input "3.39"
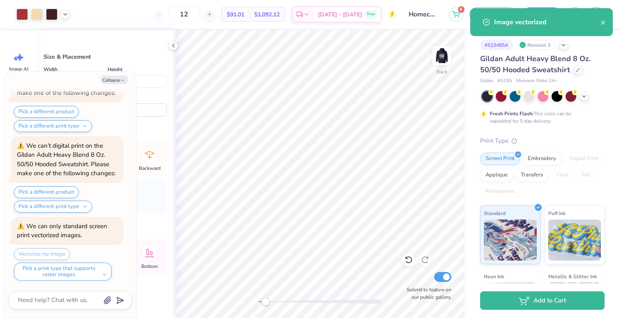
type input "1.92"
type input "3.00"
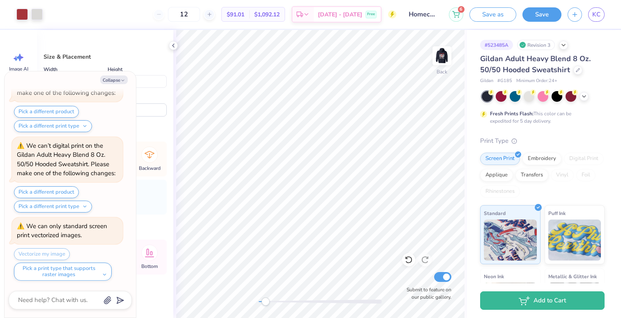
type textarea "x"
type input "9.52"
type input "5.33"
type input "3.21"
type textarea "x"
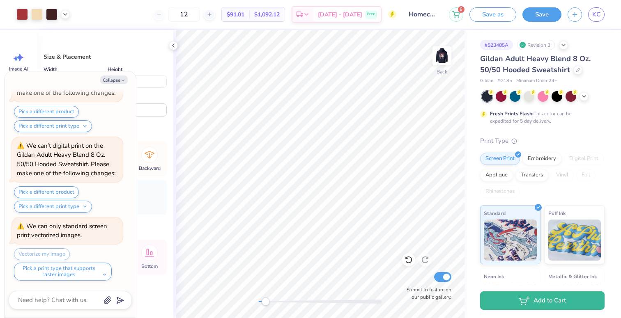
type input "3.60"
type input "2.01"
type input "6.52"
type textarea "x"
type input "-14.6"
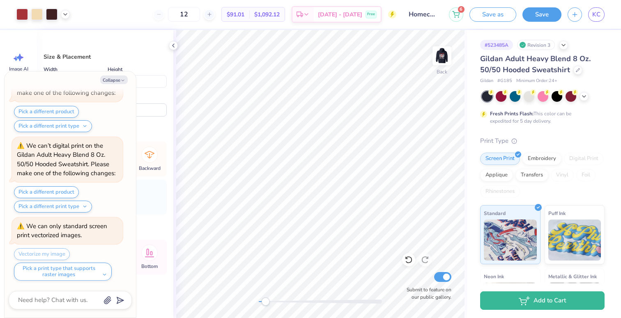
type textarea "x"
type input "2.79"
type input "1.64"
type input "2.28"
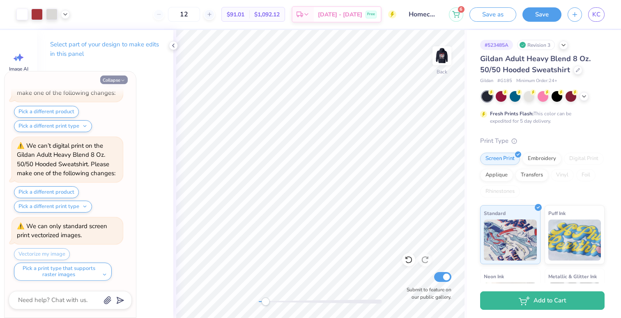
click at [120, 80] on button "Collapse" at bounding box center [114, 80] width 28 height 9
type textarea "x"
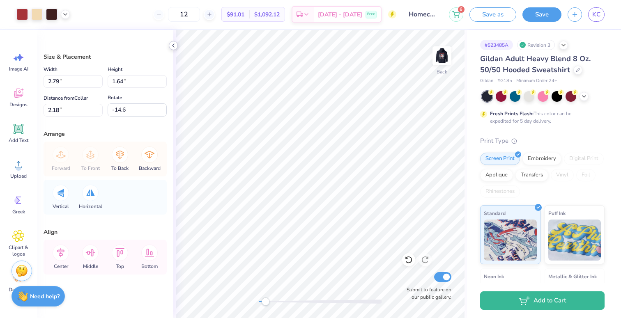
type input "3.12"
type input "1.83"
type input "2.22"
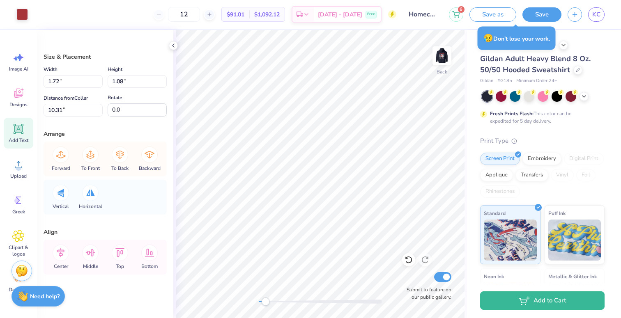
click at [14, 134] on icon at bounding box center [18, 129] width 12 height 12
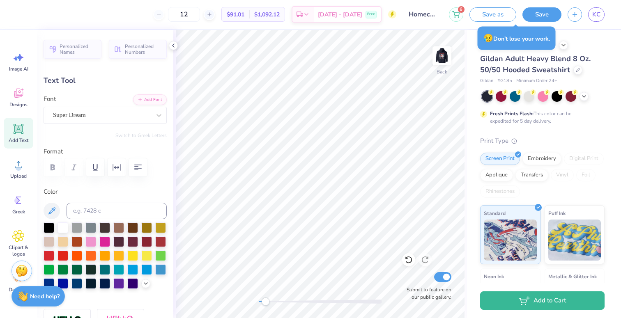
scroll to position [0, 1]
type textarea "Tri Sigma"
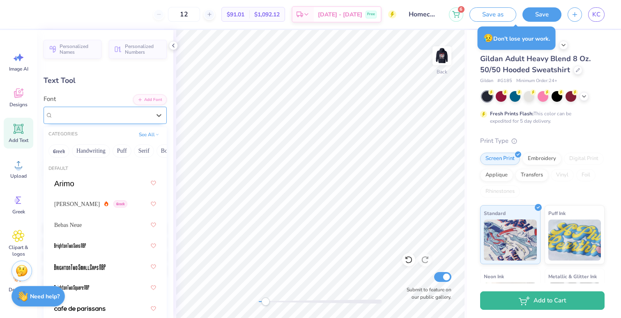
click at [133, 120] on div at bounding box center [102, 115] width 98 height 11
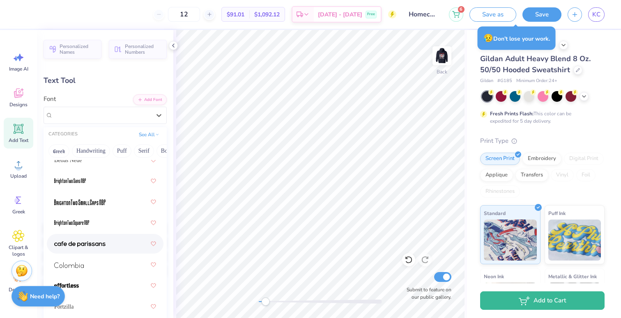
scroll to position [76, 0]
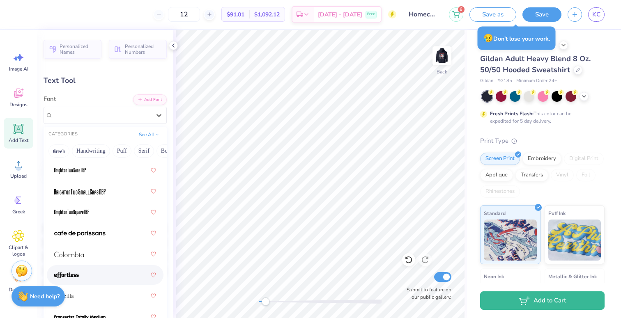
click at [74, 274] on img at bounding box center [66, 276] width 25 height 6
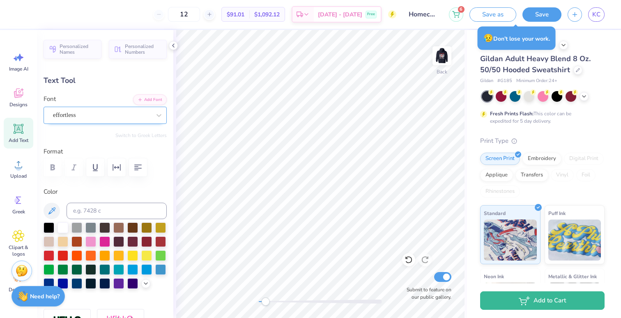
click at [97, 119] on div "effortless" at bounding box center [101, 115] width 99 height 13
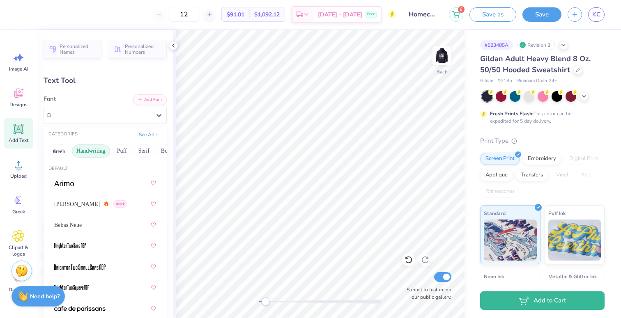
click at [87, 149] on button "Handwriting" at bounding box center [91, 151] width 38 height 13
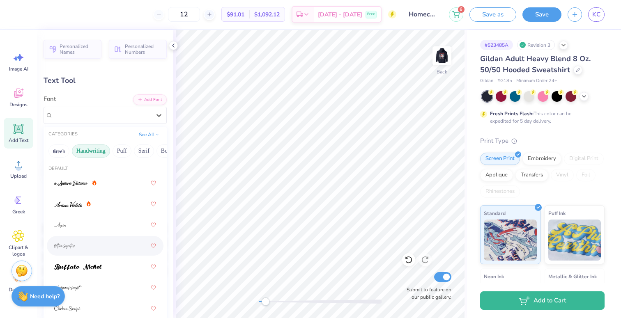
click at [81, 246] on div at bounding box center [105, 246] width 102 height 15
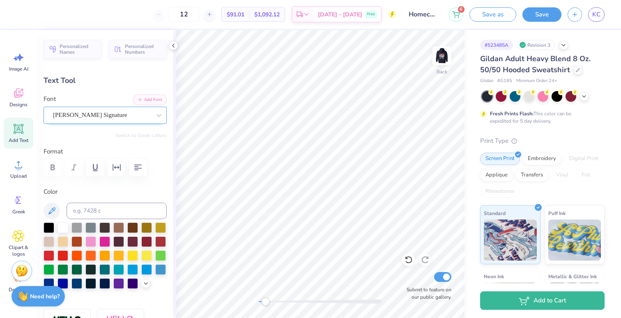
click at [79, 115] on div "Bettina Signature" at bounding box center [101, 115] width 99 height 13
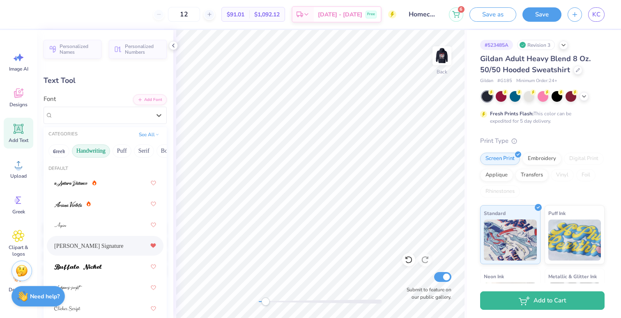
click at [153, 249] on icon at bounding box center [153, 246] width 6 height 5
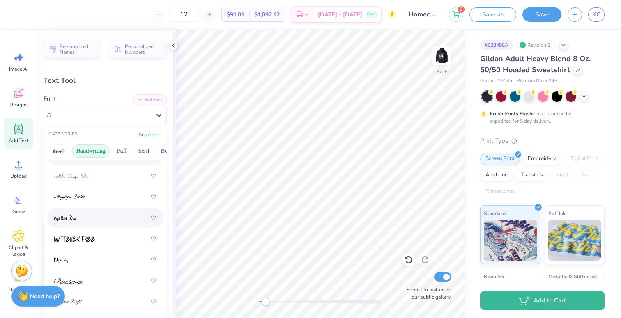
scroll to position [264, 0]
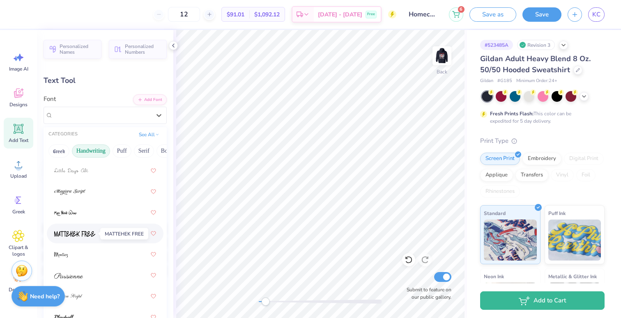
click at [88, 237] on span at bounding box center [74, 234] width 41 height 9
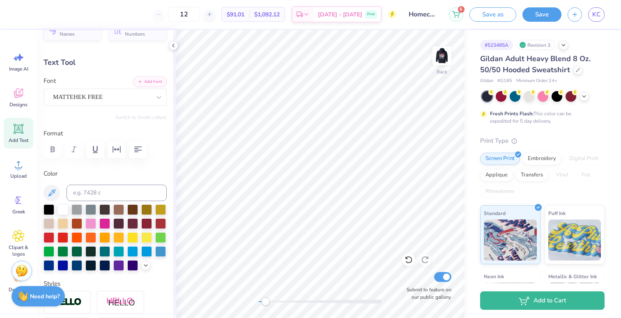
scroll to position [0, 0]
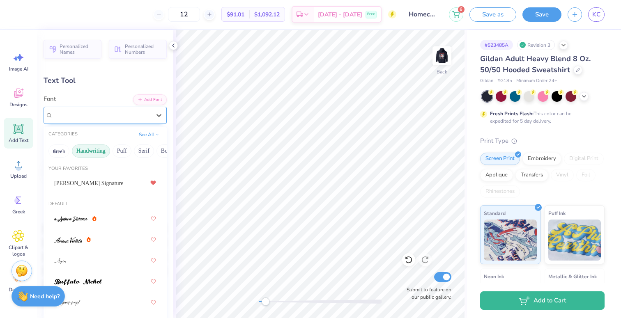
click at [87, 112] on div "MATTEHEK FREE" at bounding box center [101, 115] width 99 height 13
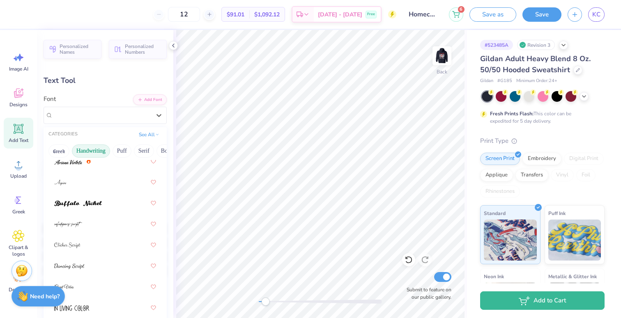
scroll to position [79, 0]
click at [122, 150] on button "Puff" at bounding box center [122, 151] width 19 height 13
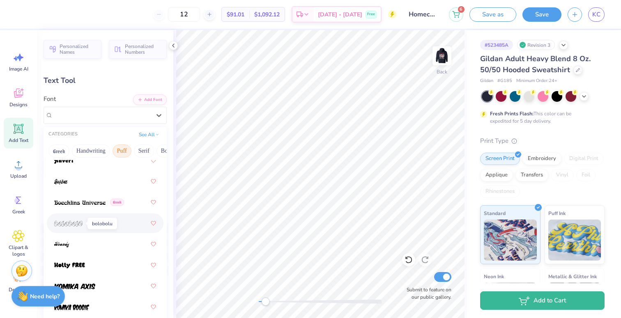
scroll to position [53, 0]
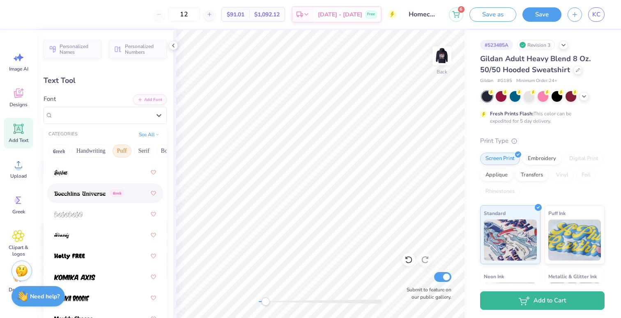
click at [74, 194] on img at bounding box center [79, 194] width 51 height 6
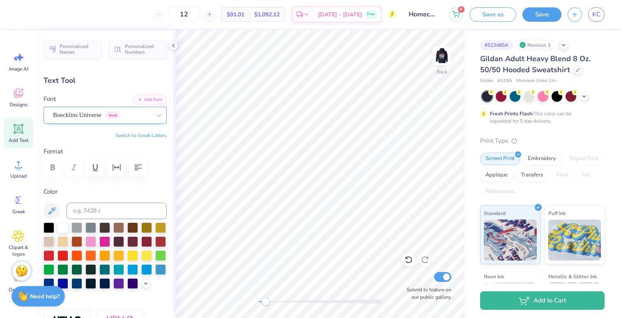
click at [93, 113] on div "Boecklins Universe Greek" at bounding box center [101, 115] width 99 height 13
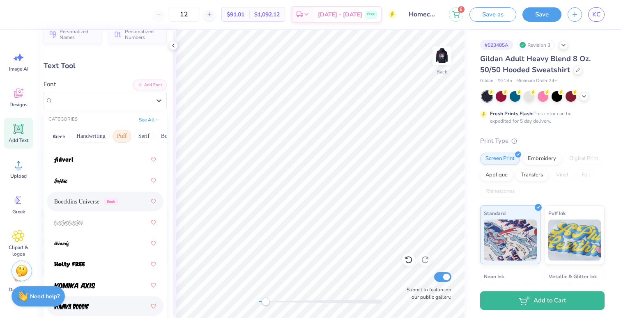
scroll to position [0, 0]
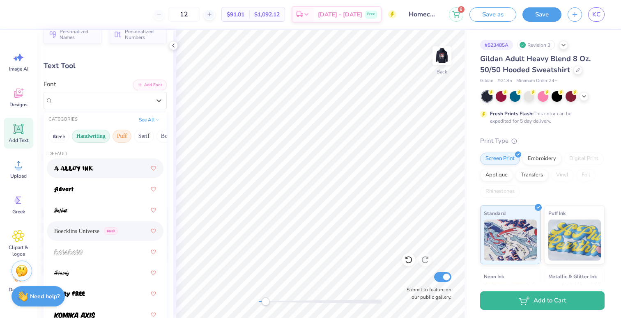
click at [101, 136] on button "Handwriting" at bounding box center [91, 136] width 38 height 13
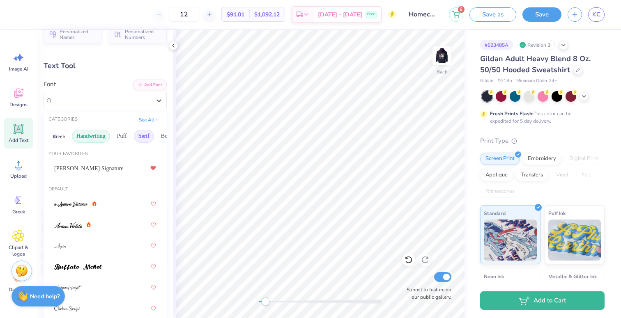
click at [146, 136] on button "Serif" at bounding box center [144, 136] width 20 height 13
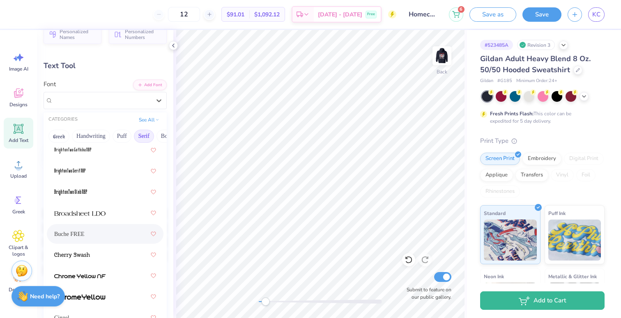
scroll to position [111, 0]
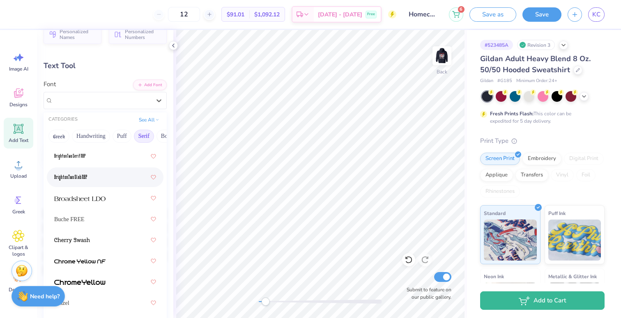
click at [96, 178] on div at bounding box center [105, 177] width 102 height 15
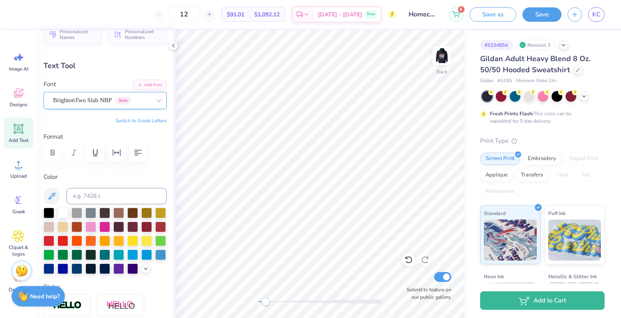
click at [112, 103] on div "BrightonTwo Slab NBP Greek" at bounding box center [101, 100] width 99 height 13
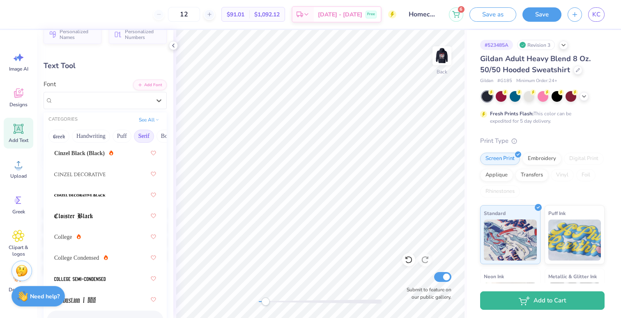
scroll to position [0, 0]
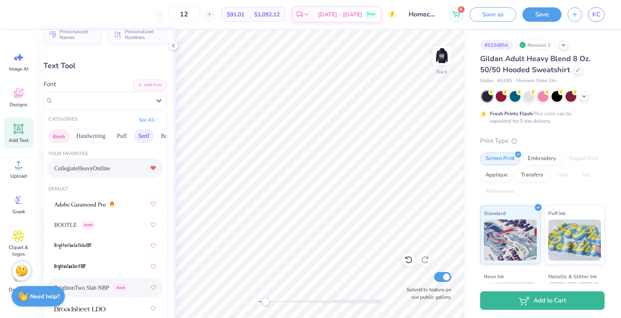
click at [62, 130] on button "Greek" at bounding box center [58, 136] width 21 height 13
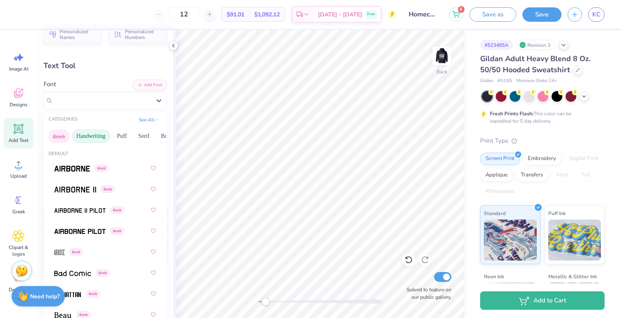
click at [95, 139] on button "Handwriting" at bounding box center [91, 136] width 38 height 13
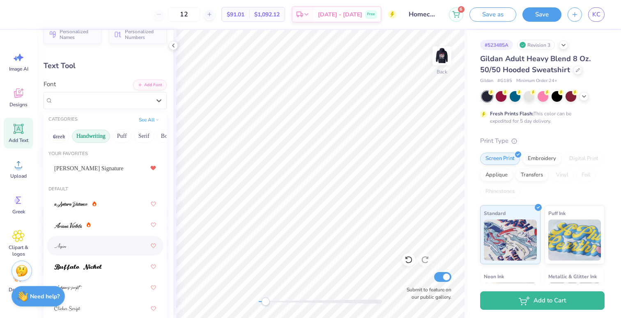
click at [69, 252] on div at bounding box center [105, 246] width 102 height 15
click at [67, 97] on div "Aspire" at bounding box center [101, 100] width 99 height 13
click at [64, 230] on div at bounding box center [105, 225] width 102 height 15
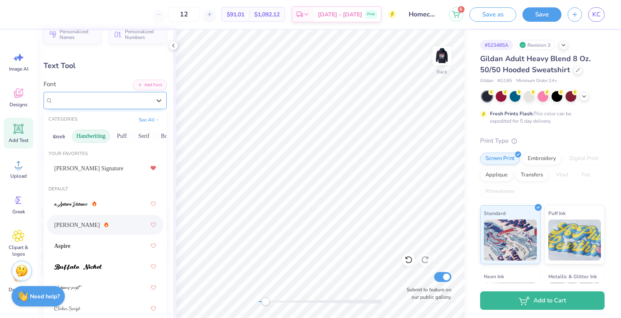
click at [87, 102] on div "Ariana Violeta" at bounding box center [101, 100] width 99 height 13
click at [73, 209] on div at bounding box center [105, 204] width 102 height 15
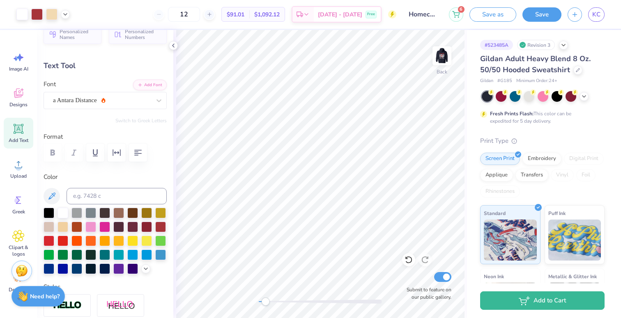
type input "8.10"
type input "2.65"
type input "5.93"
type input "3.86"
type input "1.26"
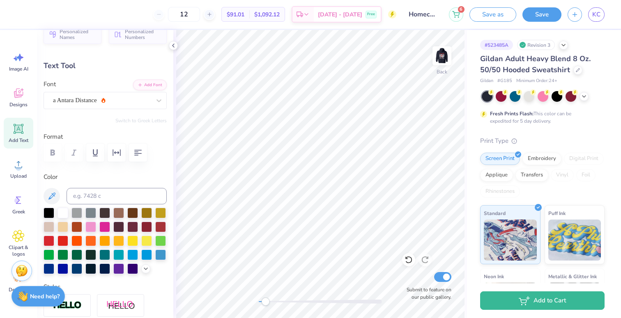
type input "7.31"
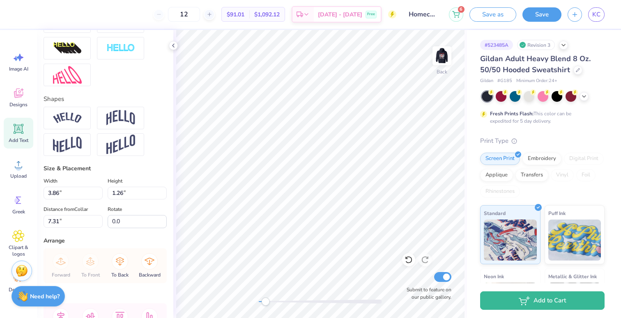
scroll to position [310, 0]
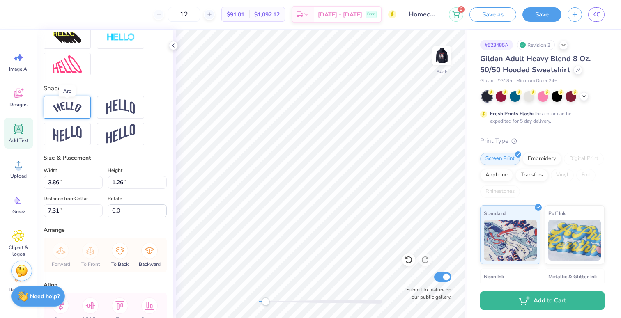
click at [79, 107] on img at bounding box center [67, 107] width 29 height 11
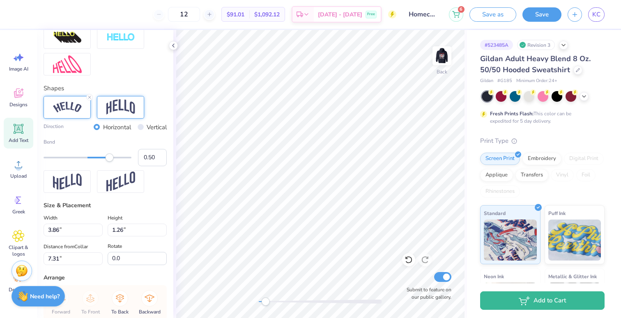
click at [124, 107] on img at bounding box center [120, 107] width 29 height 16
click at [75, 106] on img at bounding box center [67, 107] width 29 height 11
type input "0.07"
drag, startPoint x: 110, startPoint y: 158, endPoint x: 91, endPoint y: 158, distance: 18.9
click at [91, 158] on div "Accessibility label" at bounding box center [90, 158] width 8 height 8
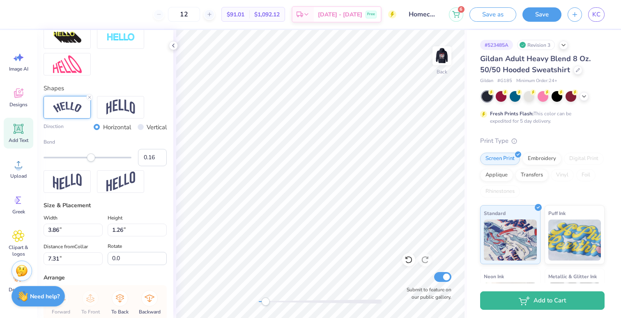
type input "0.17"
click at [95, 158] on div "Accessibility label" at bounding box center [95, 158] width 8 height 8
click at [136, 106] on div at bounding box center [120, 107] width 47 height 23
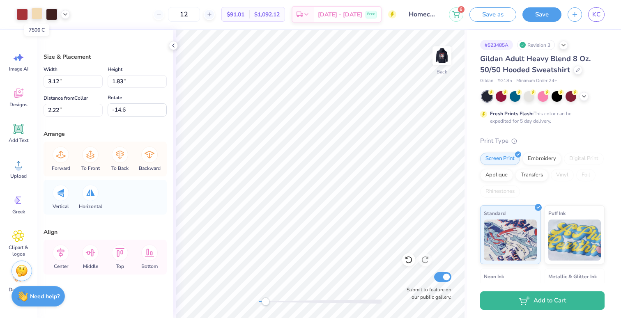
click at [36, 15] on div at bounding box center [37, 14] width 12 height 12
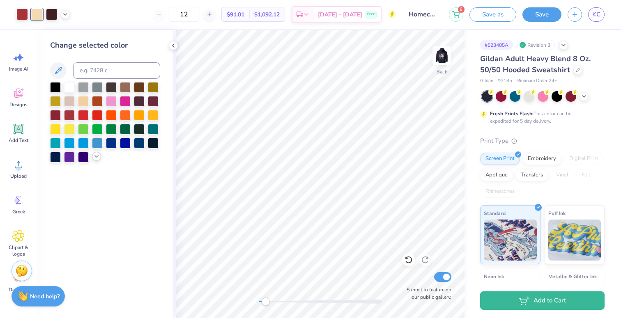
click at [94, 157] on icon at bounding box center [96, 156] width 7 height 7
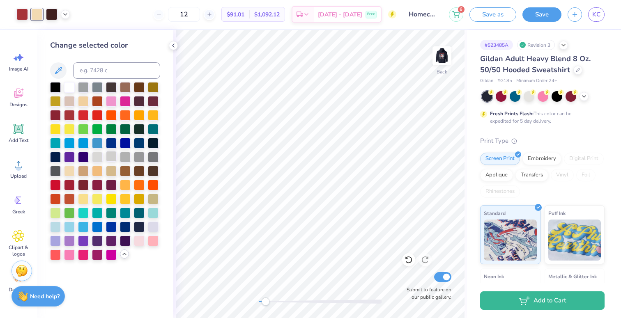
click at [115, 153] on div at bounding box center [111, 156] width 11 height 11
click at [153, 157] on div at bounding box center [153, 156] width 11 height 11
click at [143, 158] on div at bounding box center [139, 156] width 11 height 11
click at [124, 157] on div at bounding box center [125, 156] width 11 height 11
click at [138, 159] on div at bounding box center [139, 156] width 11 height 11
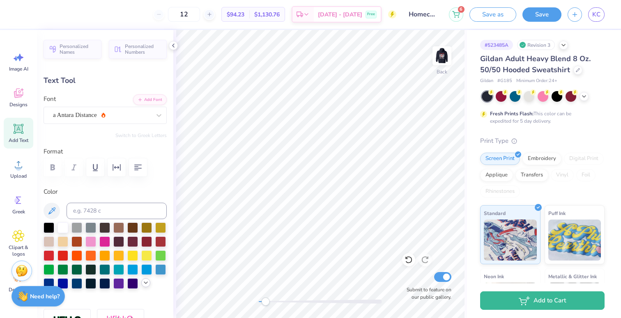
click at [145, 283] on polyline at bounding box center [145, 283] width 3 height 2
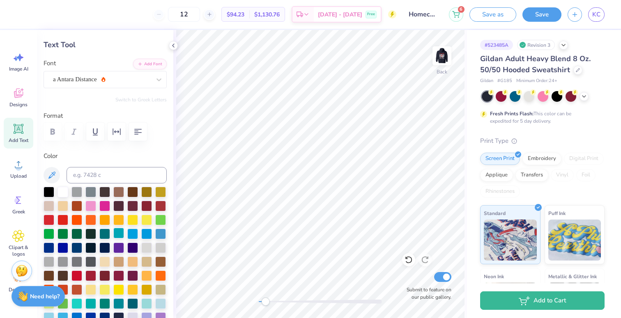
scroll to position [48, 0]
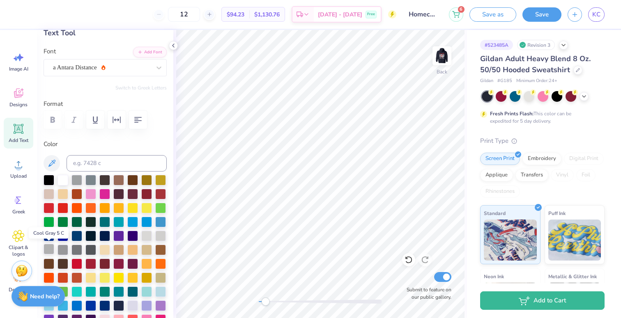
click at [49, 249] on div at bounding box center [49, 249] width 11 height 11
click at [161, 236] on div at bounding box center [160, 235] width 11 height 11
click at [150, 237] on div at bounding box center [146, 235] width 11 height 11
type input "2.94"
type input "1.02"
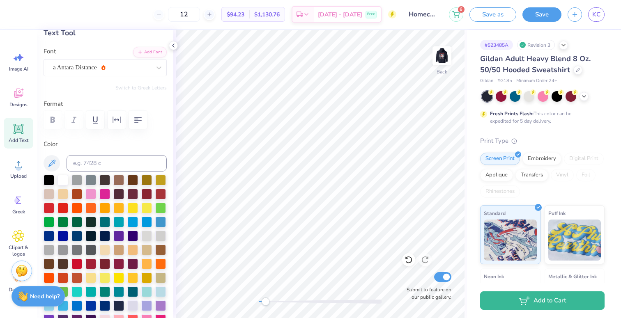
type input "1.20"
click at [309, 295] on div "Back Submit to feature on our public gallery." at bounding box center [320, 174] width 294 height 288
type input "-7.1"
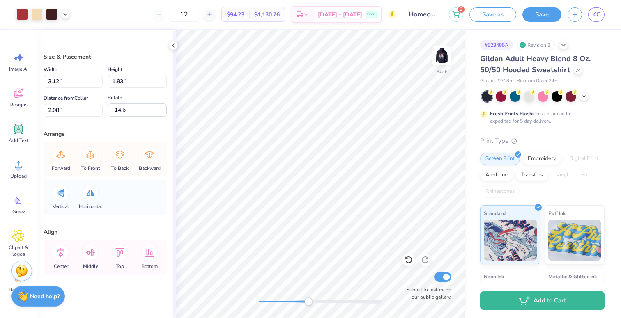
type input "0.3"
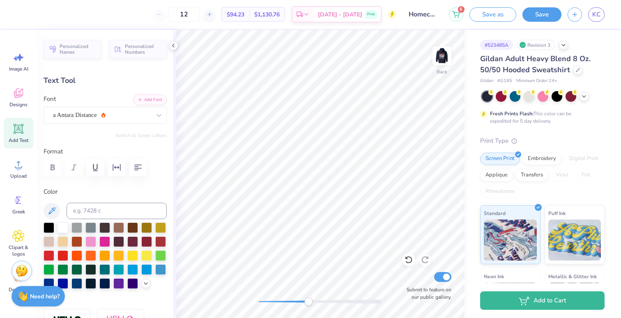
type input "0.3"
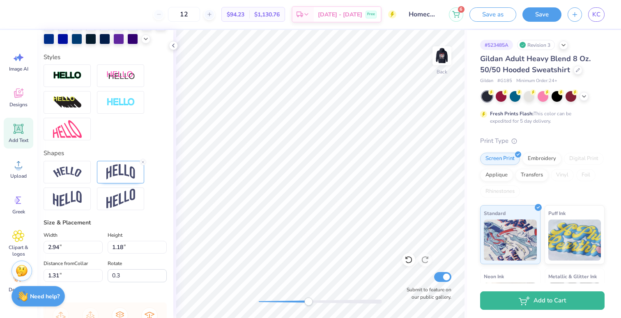
scroll to position [244, 0]
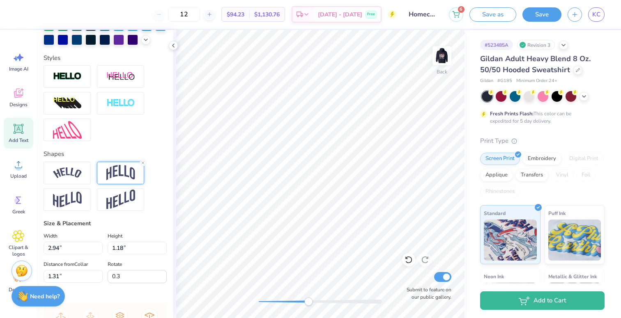
click at [111, 177] on img at bounding box center [120, 173] width 29 height 16
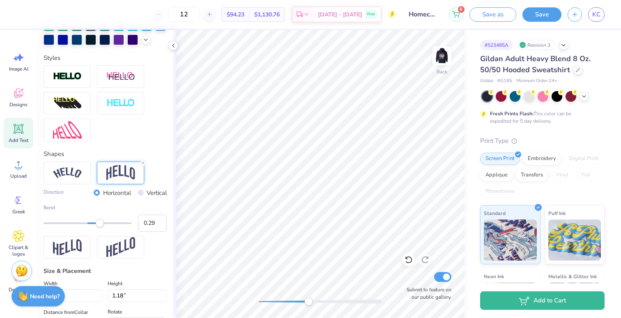
type input "0.30"
drag, startPoint x: 95, startPoint y: 224, endPoint x: 101, endPoint y: 224, distance: 5.4
click at [101, 224] on div "Accessibility label" at bounding box center [100, 223] width 8 height 8
type input "-0.16"
drag, startPoint x: 101, startPoint y: 224, endPoint x: 81, endPoint y: 226, distance: 20.6
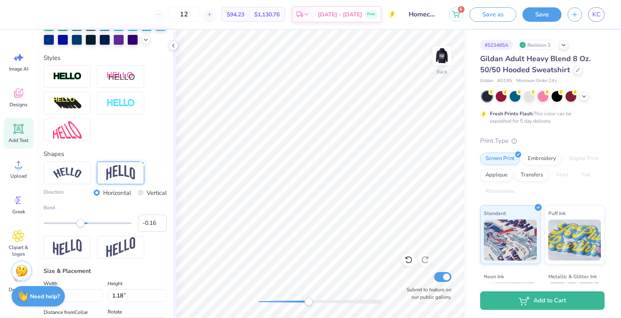
click at [81, 226] on div "Accessibility label" at bounding box center [80, 223] width 8 height 8
type input "-0.26"
drag, startPoint x: 80, startPoint y: 223, endPoint x: 76, endPoint y: 224, distance: 4.1
click at [76, 224] on div "Accessibility label" at bounding box center [76, 223] width 8 height 8
type input "-0.33"
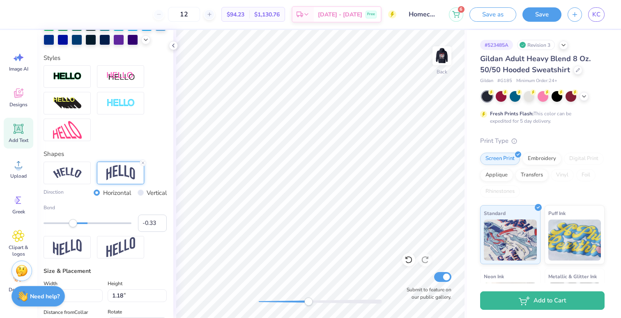
click at [73, 225] on div "Accessibility label" at bounding box center [73, 223] width 8 height 8
type input "2.33"
type input "0.94"
type input "4.30"
type input "0.0"
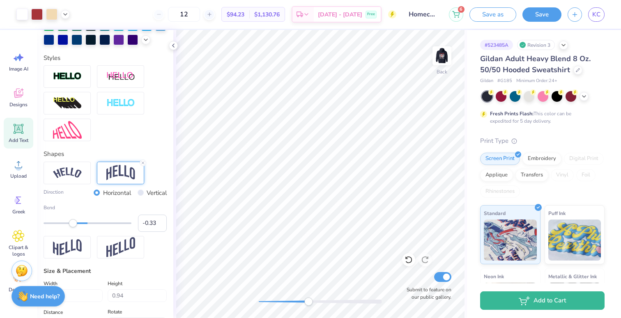
type input "4.06"
type input "0.3"
type input "1.88"
type input "0.76"
type input "4.24"
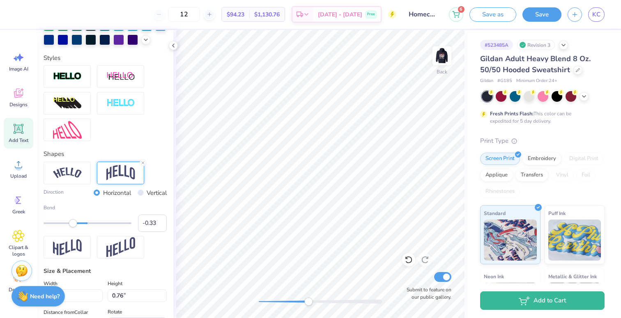
type input "0.0"
click at [287, 297] on div "Back Submit to feature on our public gallery." at bounding box center [320, 174] width 294 height 288
type input "4.09"
type input "0.3"
type input "1.51"
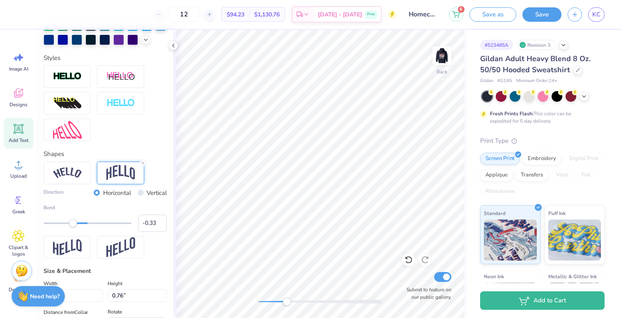
type input "0.61"
type input "4.24"
type input "-0.11"
drag, startPoint x: 74, startPoint y: 222, endPoint x: 83, endPoint y: 224, distance: 9.2
click at [83, 224] on div "Accessibility label" at bounding box center [81, 223] width 8 height 8
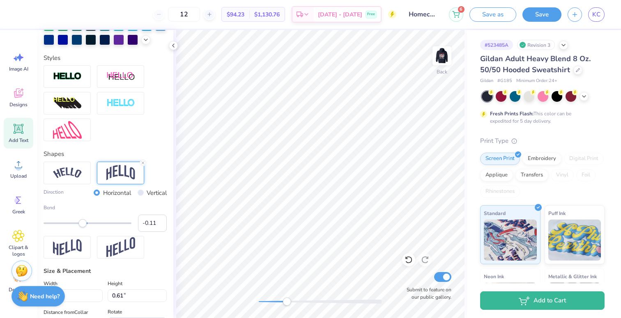
type input "0.89"
type input "0.30"
type input "4.50"
type input "1.00"
type input "0.34"
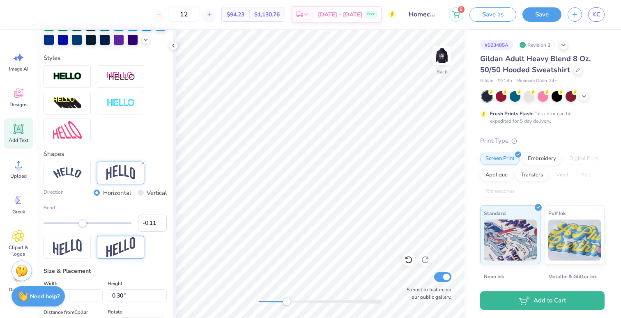
type input "3.48"
type input "-0.16"
click at [81, 222] on div "Accessibility label" at bounding box center [80, 223] width 8 height 8
type input "-0.24"
click at [77, 222] on div "Accessibility label" at bounding box center [77, 223] width 8 height 8
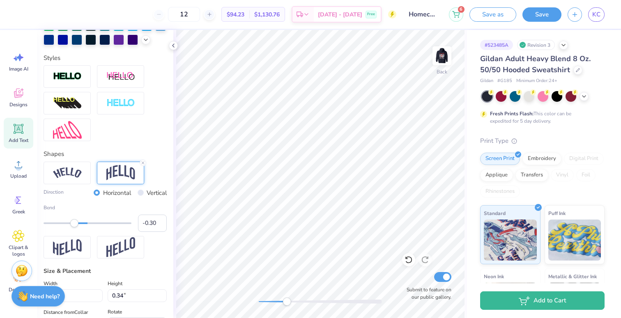
type input "-0.31"
click at [74, 223] on div "Accessibility label" at bounding box center [74, 223] width 8 height 8
type input "0.0"
click at [343, 308] on div "Back Submit to feature on our public gallery." at bounding box center [320, 174] width 294 height 288
type input "0.99"
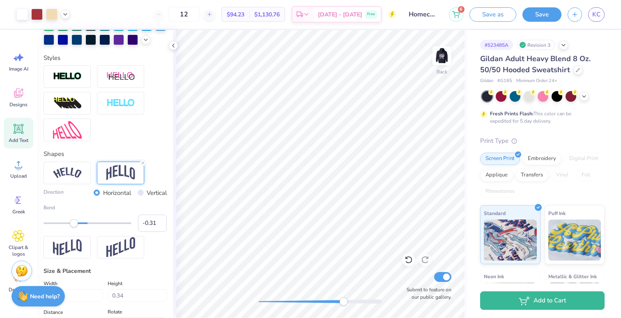
type input "0.41"
type input "3.29"
type input "-11.8"
type input "-0.13"
drag, startPoint x: 74, startPoint y: 224, endPoint x: 82, endPoint y: 224, distance: 7.4
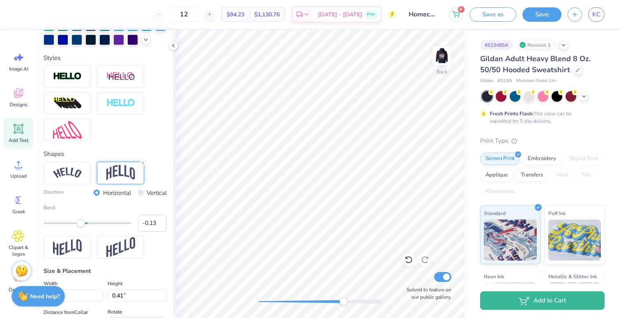
click at [82, 224] on div "Accessibility label" at bounding box center [81, 223] width 8 height 8
type input "-28.4"
type input "-0.22"
drag, startPoint x: 82, startPoint y: 223, endPoint x: 77, endPoint y: 222, distance: 4.6
click at [77, 222] on div "Accessibility label" at bounding box center [79, 223] width 8 height 8
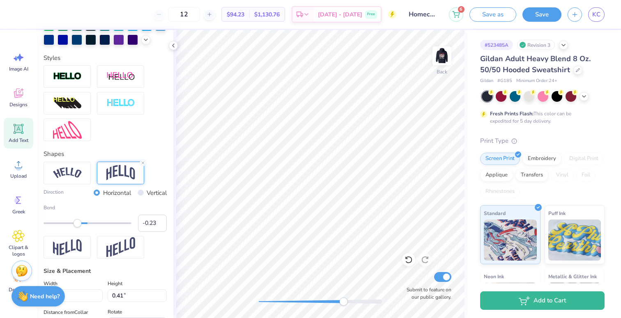
type input "0.0"
drag, startPoint x: 340, startPoint y: 300, endPoint x: 300, endPoint y: 299, distance: 39.9
click at [300, 299] on div "Accessibility label" at bounding box center [300, 302] width 8 height 8
click at [214, 294] on div "Back Submit to feature on our public gallery." at bounding box center [320, 174] width 294 height 288
click at [272, 293] on div "Back Submit to feature on our public gallery." at bounding box center [320, 174] width 294 height 288
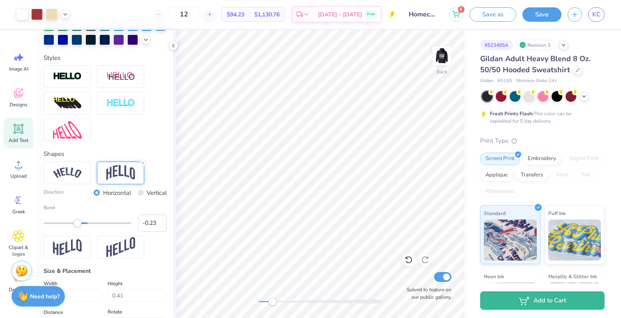
click at [272, 300] on div "Accessibility label" at bounding box center [272, 302] width 8 height 8
click at [311, 308] on div "Back Submit to feature on our public gallery." at bounding box center [320, 174] width 294 height 288
type input "0.89"
type input "0.65"
type input "3.76"
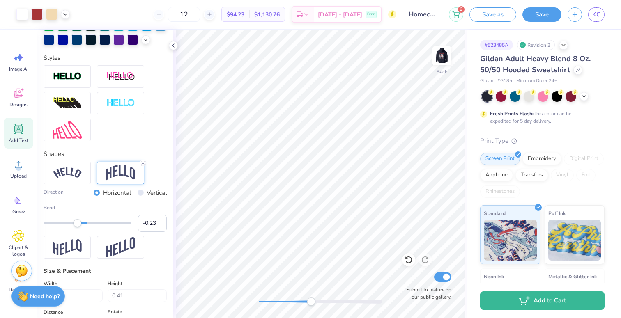
type input "-31.6"
type input "1.27"
type input "0.93"
type input "3.62"
type input "-0.27"
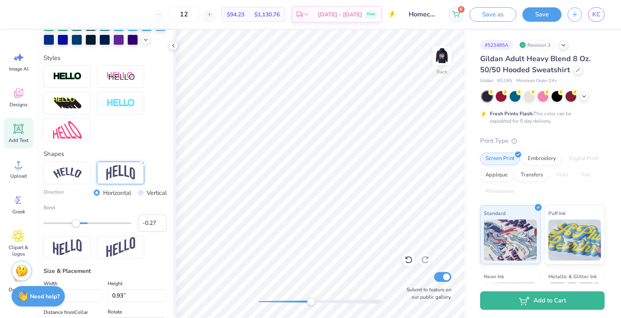
click at [76, 224] on div "Accessibility label" at bounding box center [76, 223] width 8 height 8
type input "0.0"
type input "1.26"
type input "0.97"
type input "3.63"
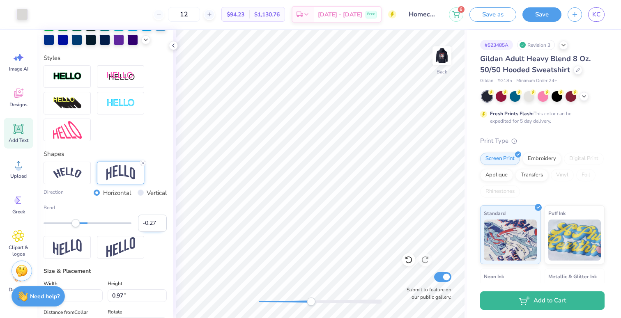
type input "-33.9"
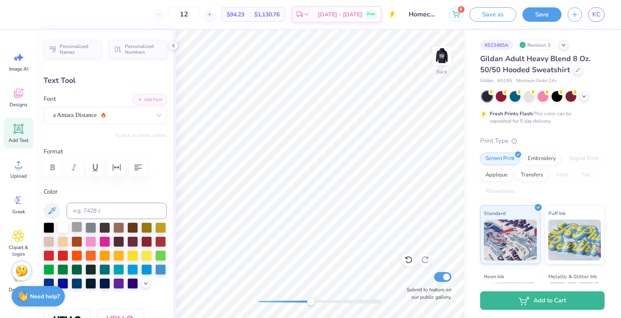
click at [75, 230] on div at bounding box center [76, 227] width 11 height 11
type input "0.0"
click at [271, 293] on div "Back Submit to feature on our public gallery." at bounding box center [320, 174] width 294 height 288
click at [310, 297] on div "Back Submit to feature on our public gallery." at bounding box center [320, 174] width 294 height 288
drag, startPoint x: 309, startPoint y: 301, endPoint x: 269, endPoint y: 298, distance: 40.4
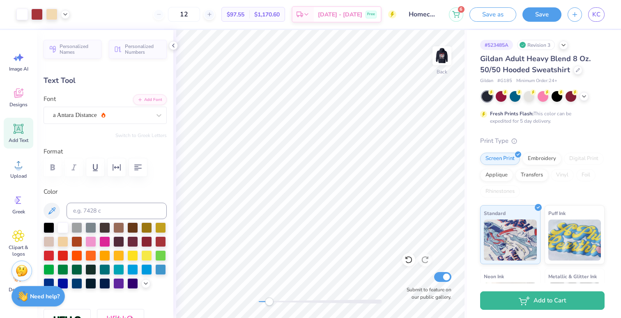
click at [269, 298] on div "Accessibility label" at bounding box center [269, 302] width 8 height 8
click at [23, 92] on icon at bounding box center [18, 93] width 12 height 12
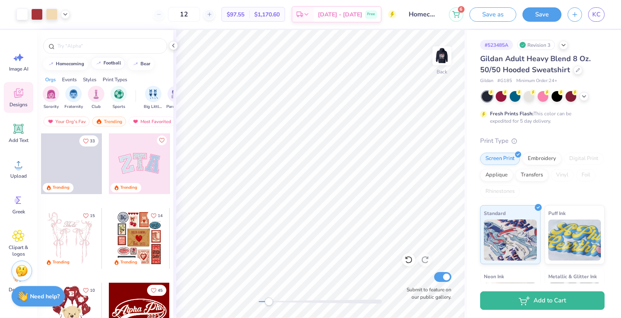
click at [107, 65] on div "football" at bounding box center [113, 63] width 18 height 5
type input "football"
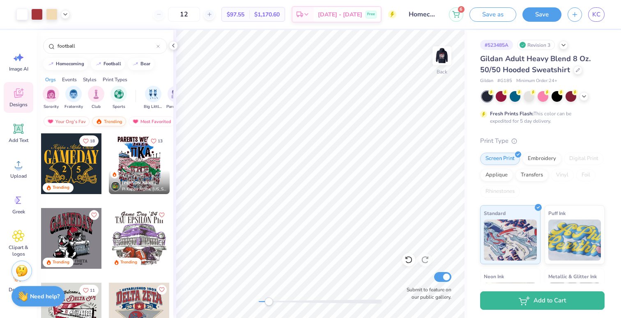
click at [106, 120] on div "Trending" at bounding box center [109, 122] width 34 height 10
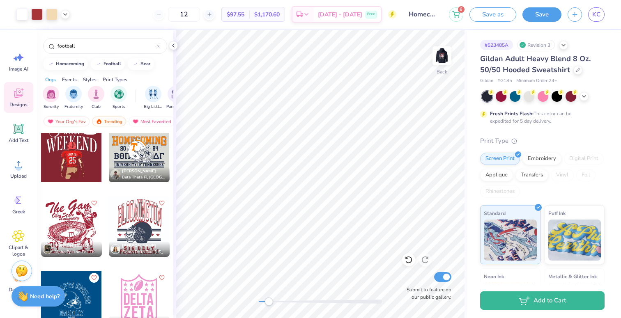
scroll to position [613, 0]
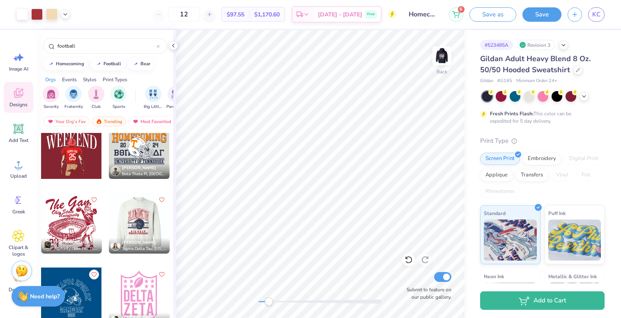
click at [137, 219] on div at bounding box center [138, 223] width 61 height 61
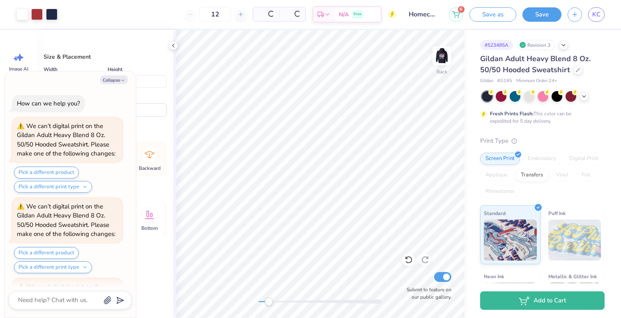
scroll to position [223, 0]
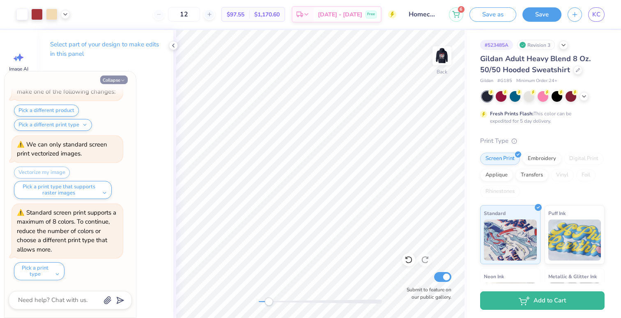
click at [119, 78] on button "Collapse" at bounding box center [114, 80] width 28 height 9
type textarea "x"
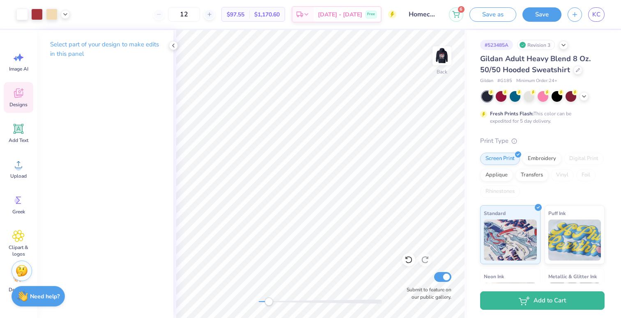
click at [23, 90] on icon at bounding box center [22, 89] width 3 height 3
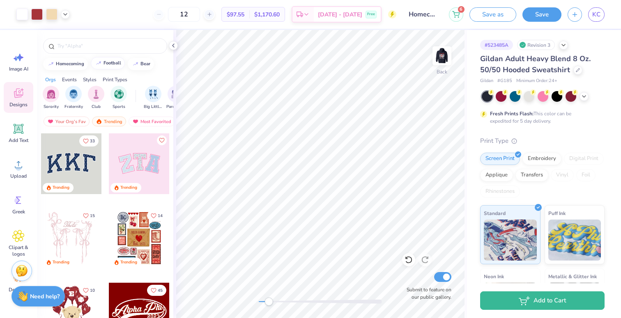
click at [108, 66] on button "football" at bounding box center [108, 63] width 34 height 12
type input "football"
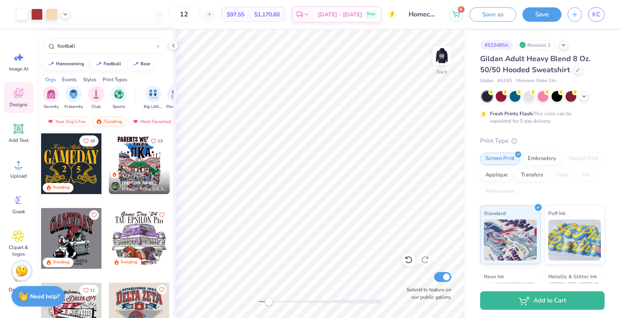
click at [108, 126] on div "Trending" at bounding box center [109, 122] width 34 height 10
click at [108, 120] on div "Trending" at bounding box center [109, 122] width 34 height 10
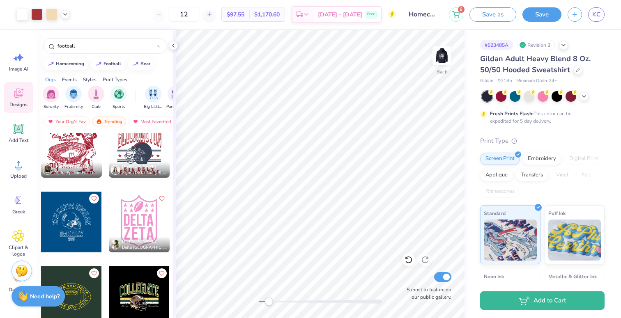
scroll to position [690, 0]
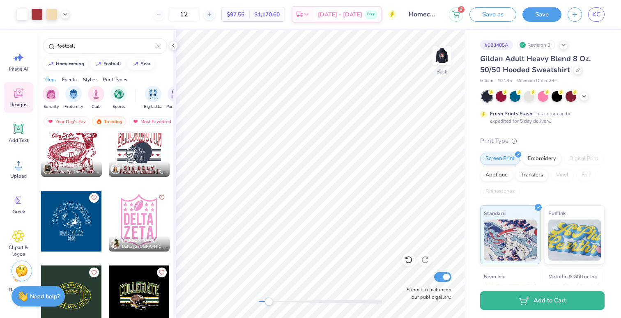
click at [151, 226] on div at bounding box center [139, 221] width 61 height 61
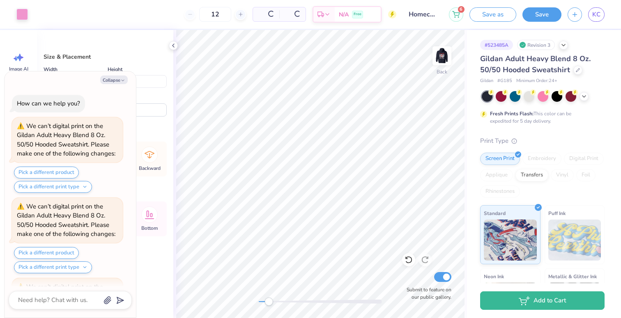
scroll to position [304, 0]
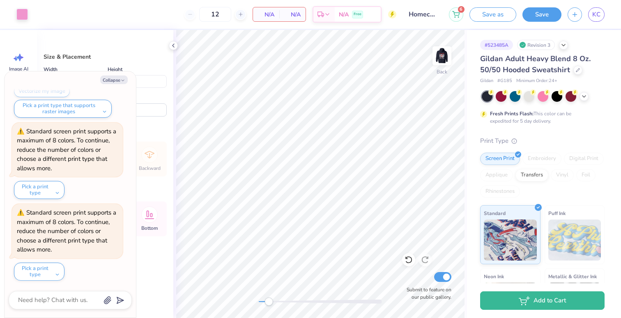
type textarea "x"
type input "3.17"
type input "4.80"
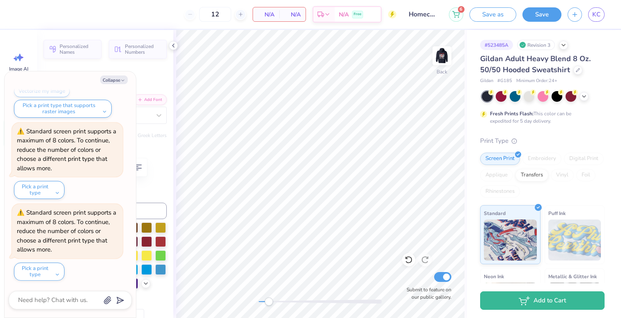
type textarea "x"
type textarea "T"
type textarea "x"
type textarea "TR"
type textarea "x"
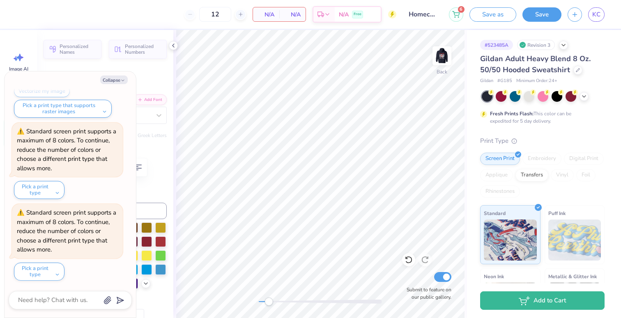
type textarea "TRI"
type textarea "x"
type input "1.60"
type textarea "x"
type input "2.59"
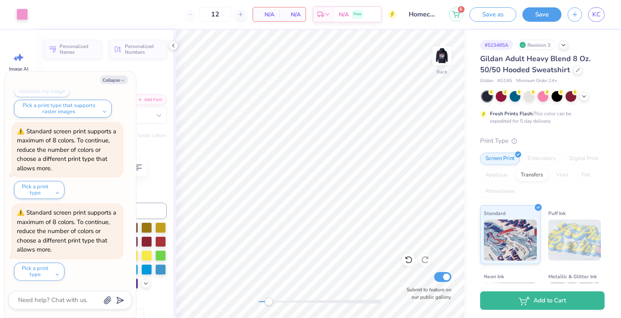
type input "5.40"
click at [412, 256] on icon at bounding box center [409, 260] width 8 height 8
type textarea "x"
type input "1.60"
type input "5.72"
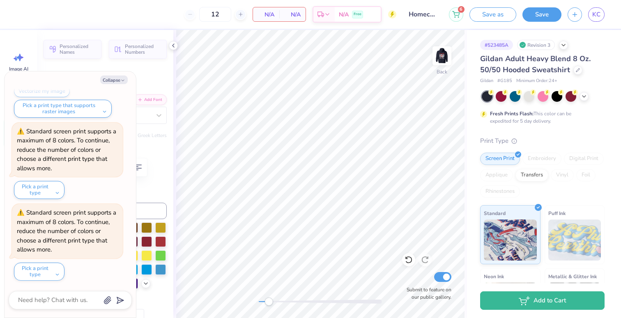
type textarea "x"
type input "2.58"
type input "1.02"
type input "4.70"
type textarea "x"
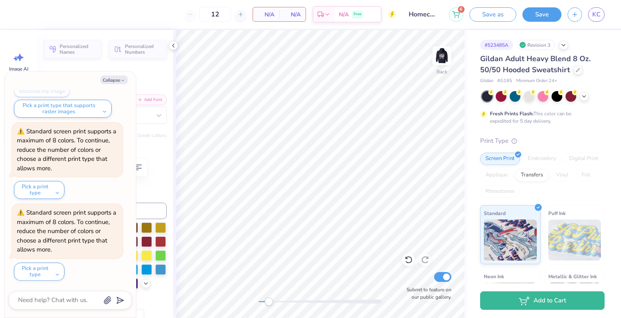
type textarea "S"
type textarea "x"
type textarea "SIGT"
type textarea "x"
type textarea "SIGTM"
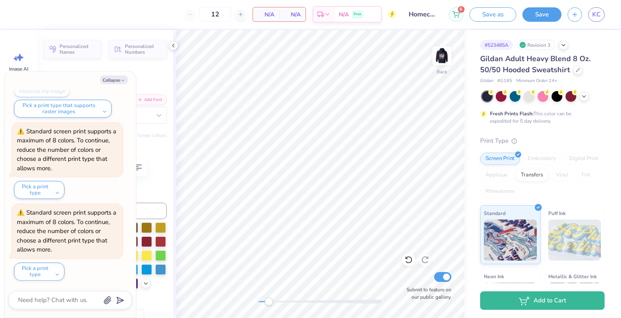
type textarea "x"
type textarea "SIGTMA"
type textarea "x"
type textarea "SIGTM"
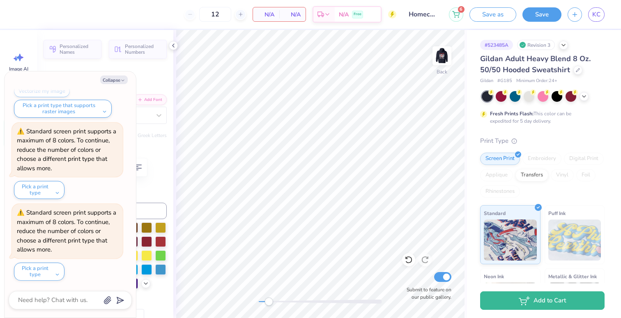
type textarea "x"
type textarea "SIGT"
type textarea "x"
type textarea "SIG"
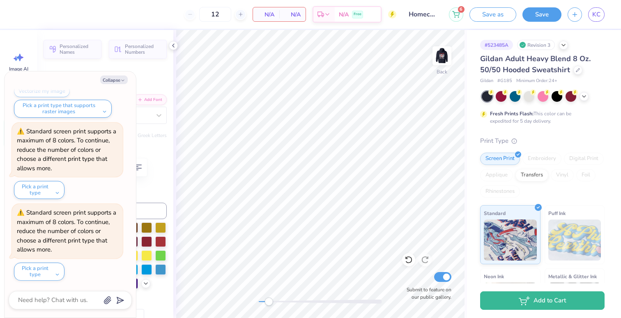
type textarea "x"
type textarea "SIGM"
type textarea "x"
type textarea "SIGMA"
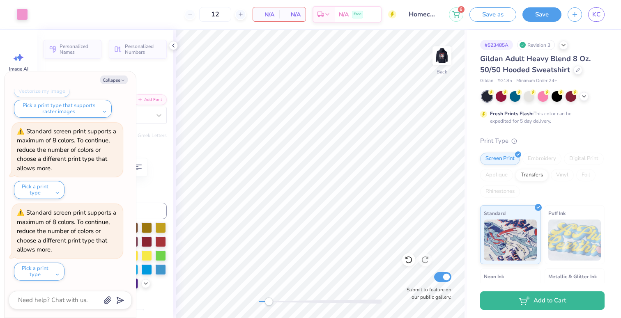
type textarea "x"
type input "2.71"
type input "1.04"
type input "4.69"
type textarea "x"
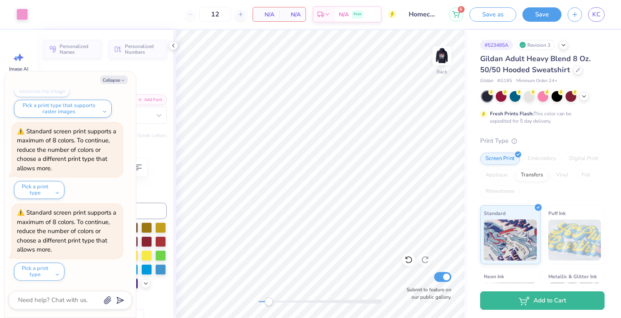
type input "2.58"
type input "1.02"
type input "4.70"
click at [408, 264] on icon at bounding box center [409, 260] width 8 height 8
click at [116, 77] on button "Collapse" at bounding box center [114, 80] width 28 height 9
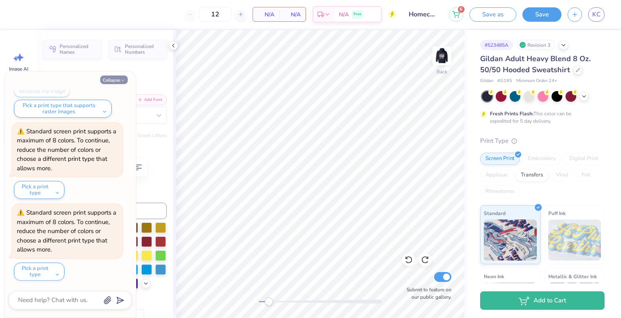
type textarea "x"
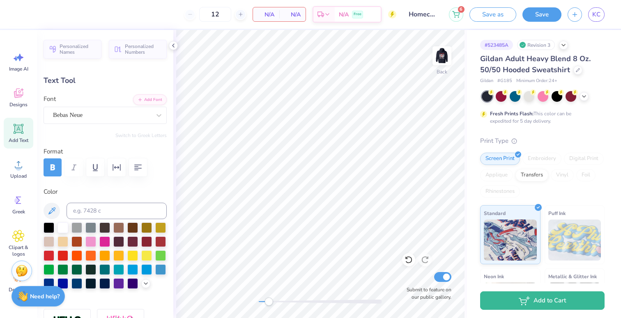
type textarea "SIGMA"
type input "6.74"
click at [412, 260] on icon at bounding box center [409, 260] width 8 height 8
type input "2.71"
type input "1.04"
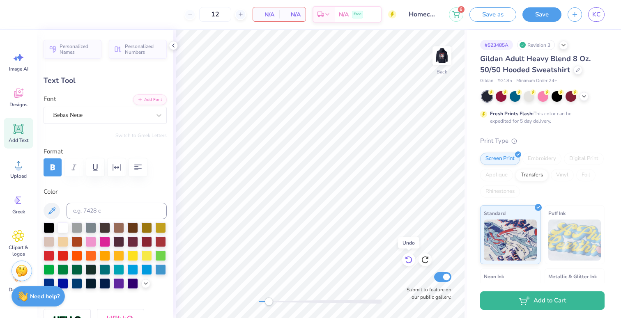
type input "6.73"
type input "1.60"
type input "1.12"
type input "4.84"
type input "2.71"
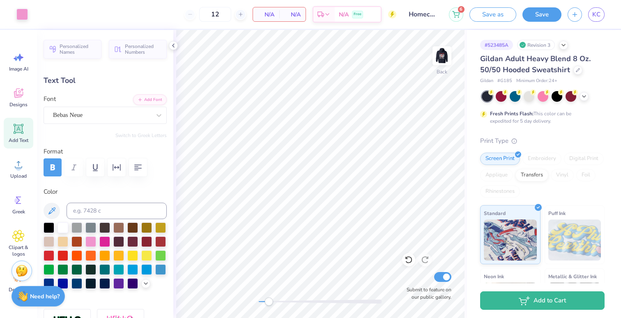
type input "1.04"
type input "5.77"
type input "1.60"
type input "1.12"
type input "4.84"
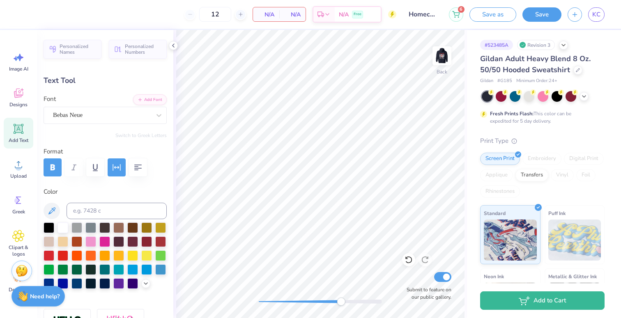
drag, startPoint x: 269, startPoint y: 303, endPoint x: 340, endPoint y: 302, distance: 71.1
click at [340, 302] on div "Accessibility label" at bounding box center [341, 302] width 8 height 8
click at [206, 302] on div "Back Submit to feature on our public gallery." at bounding box center [320, 174] width 294 height 288
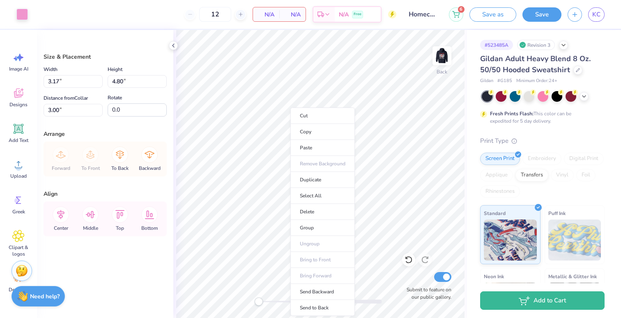
drag, startPoint x: 340, startPoint y: 304, endPoint x: 173, endPoint y: 182, distance: 207.3
click at [314, 227] on li "Group" at bounding box center [322, 228] width 65 height 16
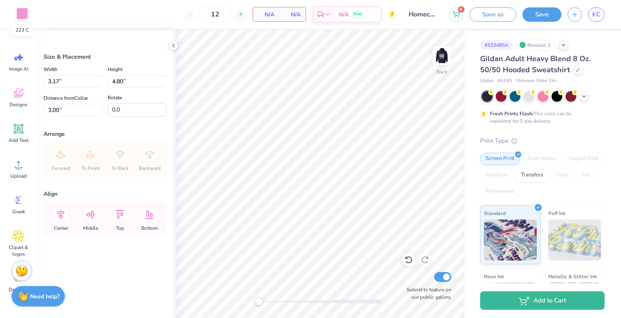
click at [25, 11] on div at bounding box center [22, 14] width 12 height 12
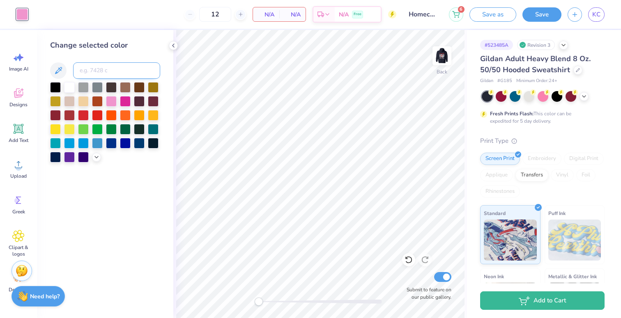
click at [87, 71] on input at bounding box center [116, 70] width 87 height 16
type input "1807"
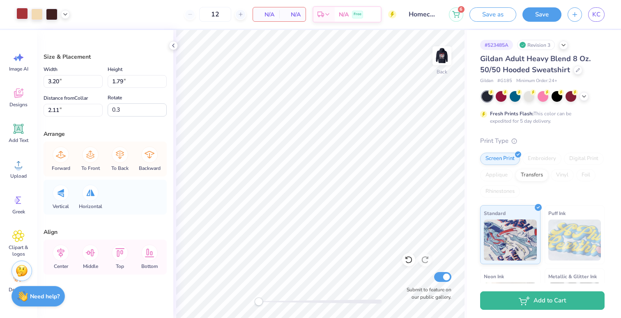
click at [22, 12] on div at bounding box center [22, 14] width 12 height 12
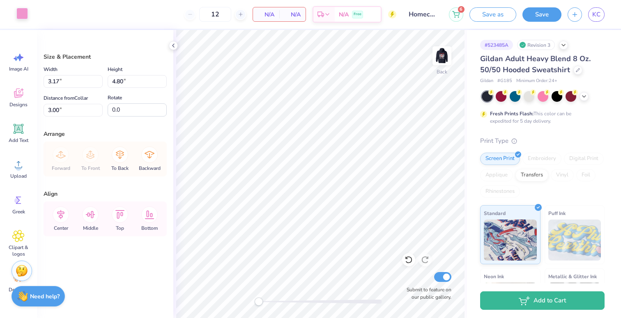
click at [22, 15] on div at bounding box center [22, 14] width 12 height 12
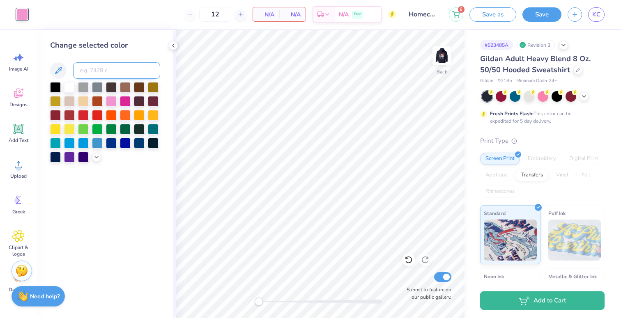
click at [97, 68] on input at bounding box center [116, 70] width 87 height 16
type input "1807"
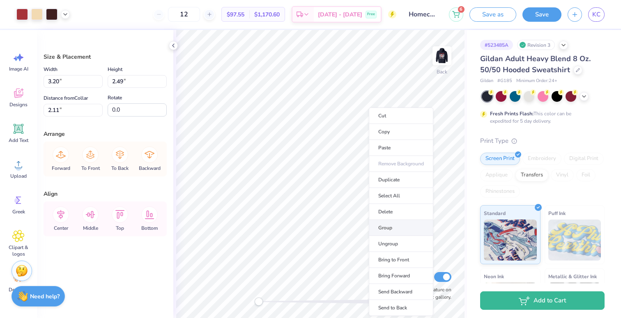
click at [390, 232] on li "Group" at bounding box center [401, 228] width 65 height 16
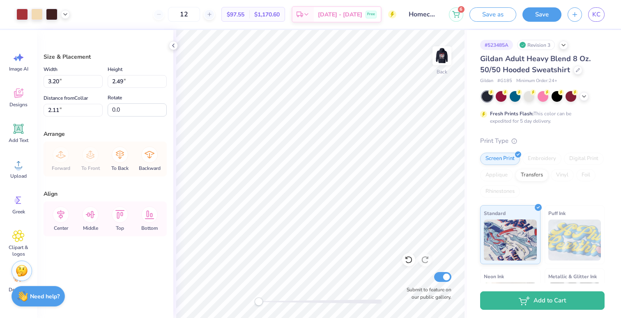
type input "3.17"
type input "4.80"
type input "3.00"
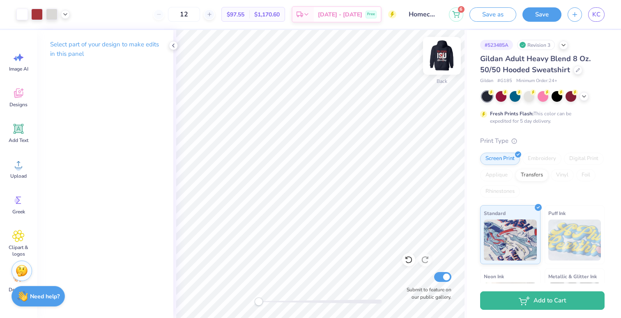
click at [445, 53] on img at bounding box center [442, 55] width 33 height 33
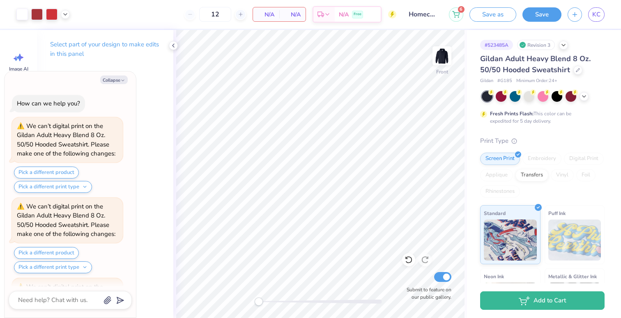
scroll to position [386, 0]
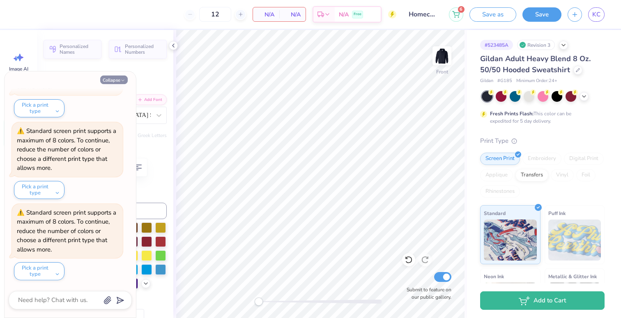
click at [109, 78] on button "Collapse" at bounding box center [114, 80] width 28 height 9
type textarea "x"
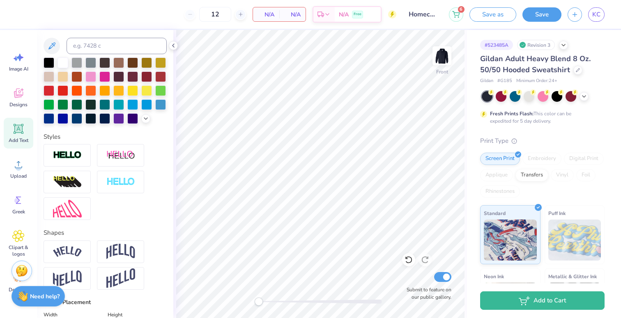
scroll to position [181, 0]
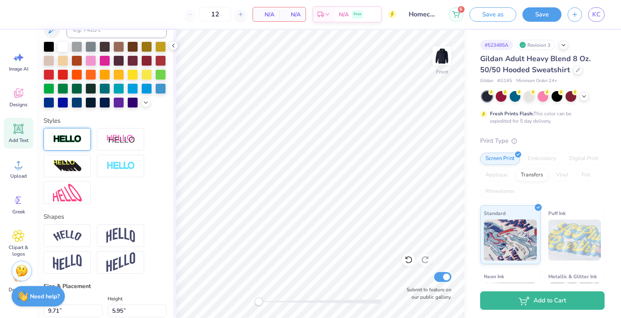
click at [79, 144] on div at bounding box center [67, 139] width 47 height 23
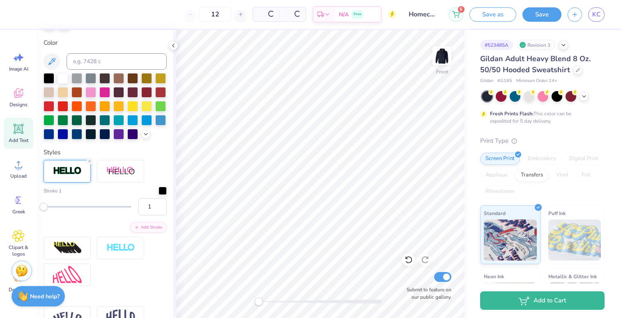
scroll to position [213, 0]
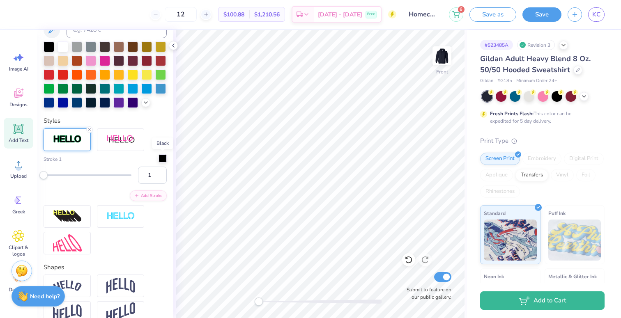
click at [161, 158] on div at bounding box center [163, 158] width 8 height 8
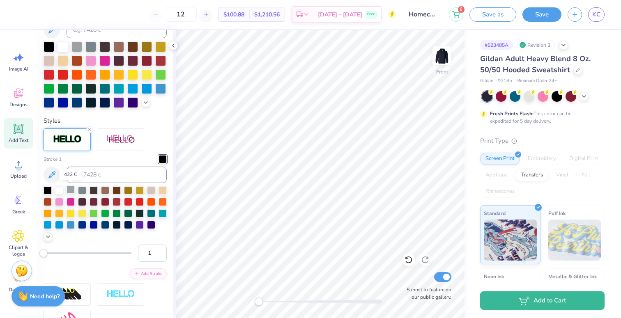
click at [71, 191] on div at bounding box center [71, 190] width 8 height 8
click at [173, 48] on icon at bounding box center [173, 45] width 7 height 7
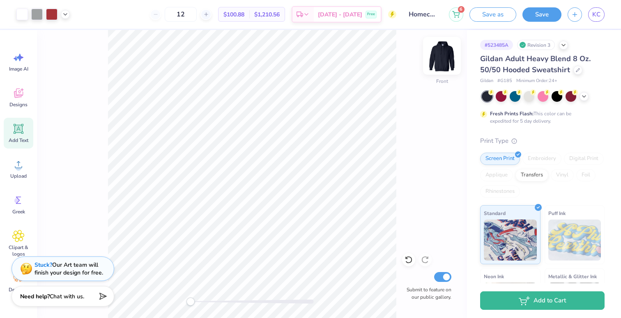
click at [448, 62] on img at bounding box center [442, 55] width 33 height 33
click at [444, 62] on img at bounding box center [442, 55] width 33 height 33
click at [548, 13] on button "Save" at bounding box center [542, 13] width 39 height 14
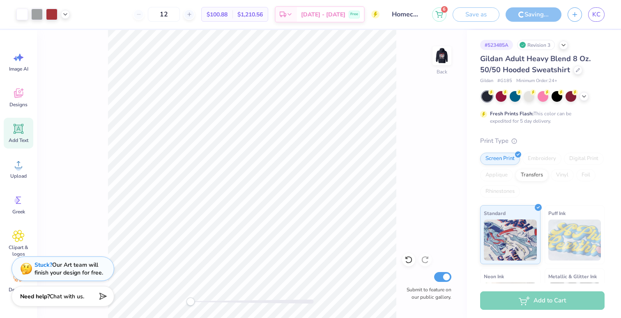
click at [396, 155] on div "Back Submit to feature on our public gallery." at bounding box center [252, 174] width 430 height 288
click at [442, 59] on img at bounding box center [442, 55] width 33 height 33
click at [504, 4] on div "6 Save as Saving... KC" at bounding box center [526, 14] width 189 height 29
click at [153, 304] on div "Front Submit to feature on our public gallery." at bounding box center [252, 174] width 430 height 288
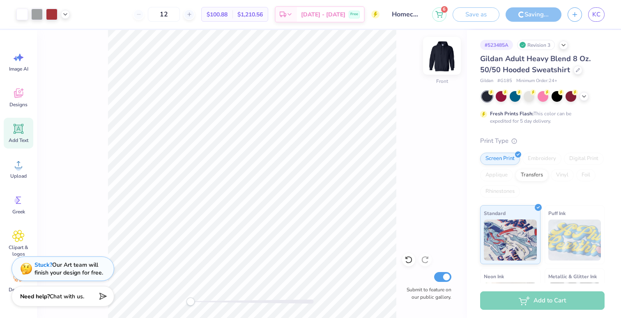
click at [448, 53] on img at bounding box center [442, 55] width 33 height 33
